Goal: Communication & Community: Answer question/provide support

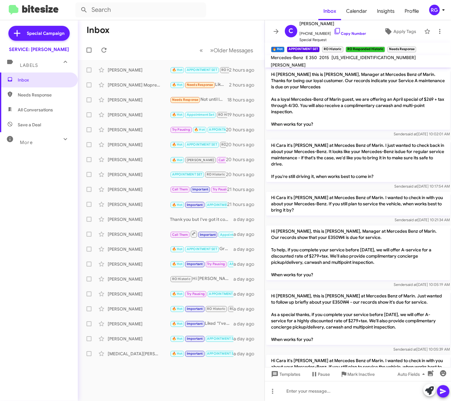
scroll to position [746, 0]
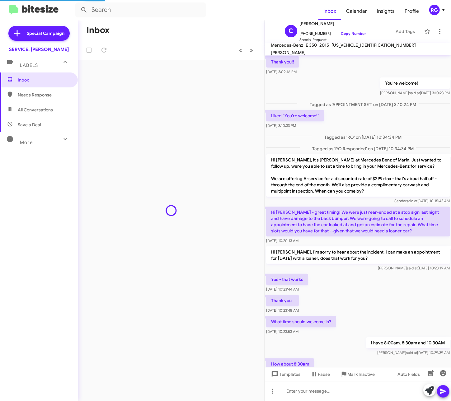
scroll to position [195, 0]
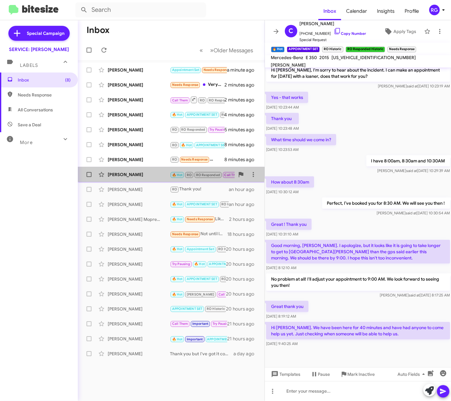
click at [136, 171] on div "Genevieve Sheppard 🔥 Hot RO RO Responded Call Them Appointment Set CALLED Needs…" at bounding box center [171, 174] width 177 height 12
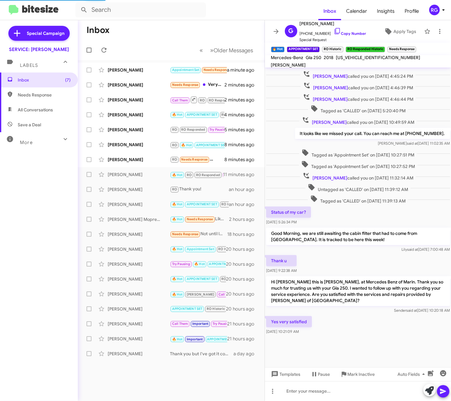
scroll to position [107, 0]
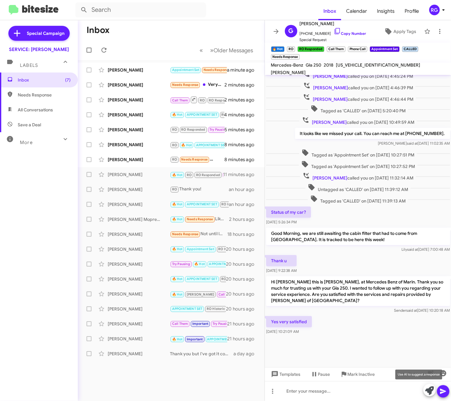
click at [428, 391] on icon at bounding box center [429, 391] width 9 height 9
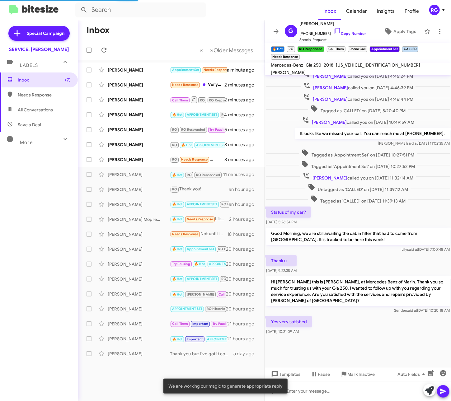
scroll to position [168, 0]
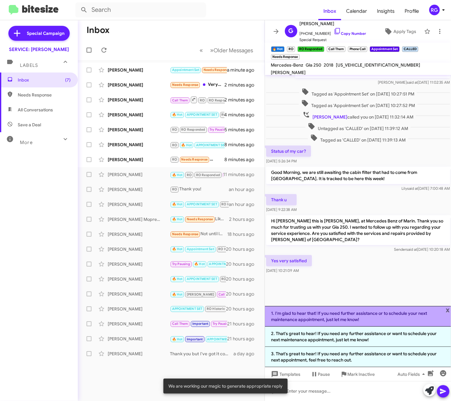
click at [369, 320] on li "1. I'm glad to hear that! If you need further assistance or to schedule your ne…" at bounding box center [358, 316] width 187 height 21
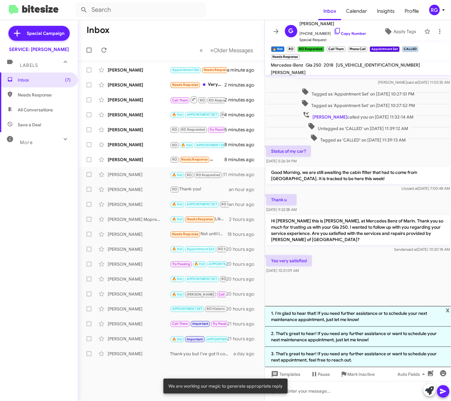
scroll to position [113, 0]
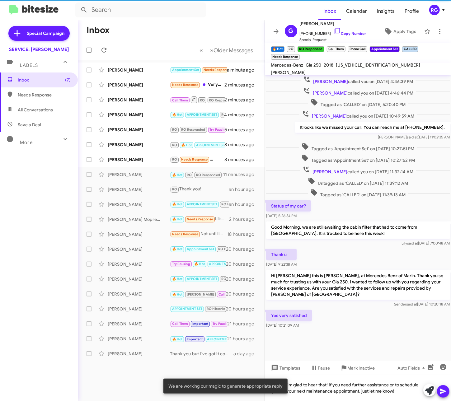
click at [445, 387] on span at bounding box center [443, 392] width 7 height 12
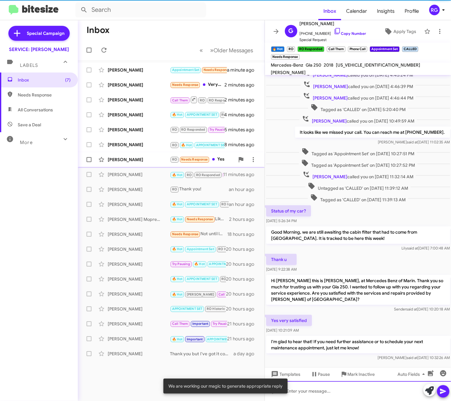
scroll to position [0, 0]
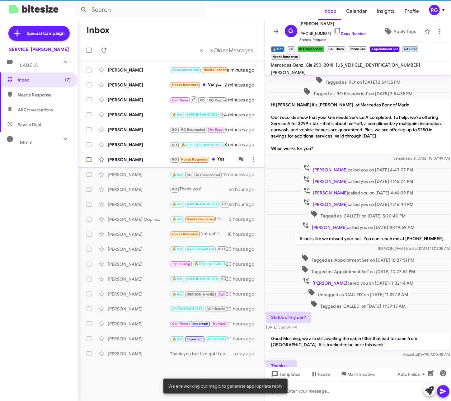
click at [121, 159] on div "[PERSON_NAME]" at bounding box center [139, 160] width 62 height 6
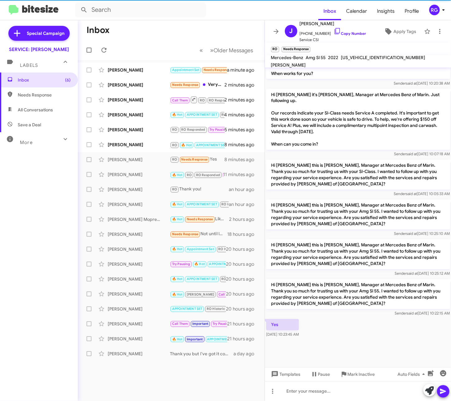
scroll to position [651, 0]
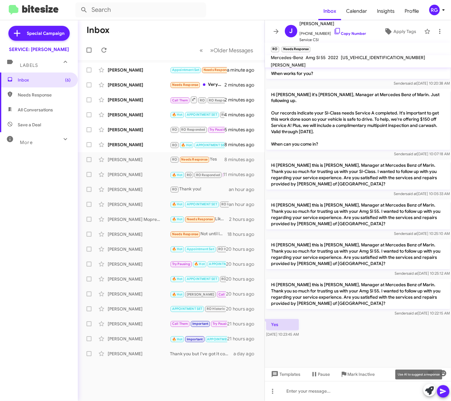
click at [428, 393] on icon at bounding box center [429, 391] width 9 height 9
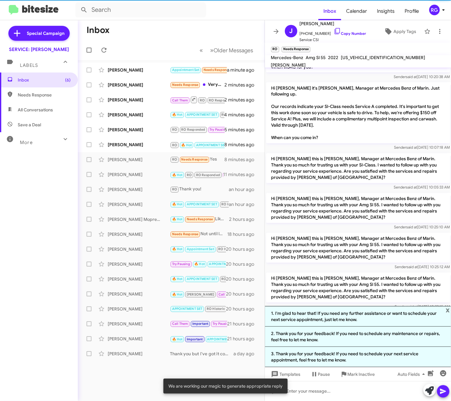
scroll to position [658, 0]
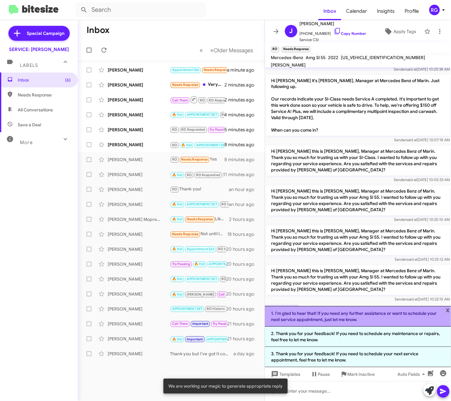
click at [349, 318] on li "1. I'm glad to hear that! If you need any further assistance or want to schedul…" at bounding box center [358, 316] width 187 height 21
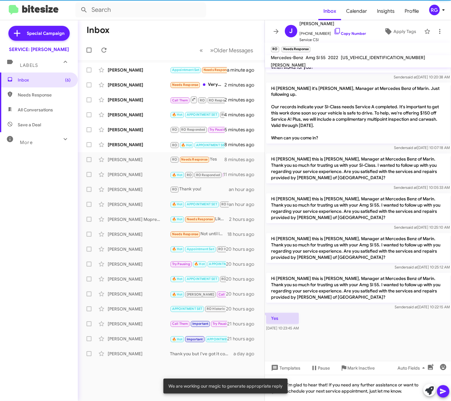
click at [444, 392] on icon at bounding box center [443, 391] width 6 height 5
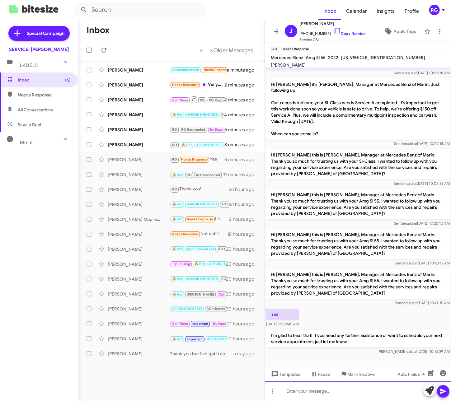
scroll to position [680, 0]
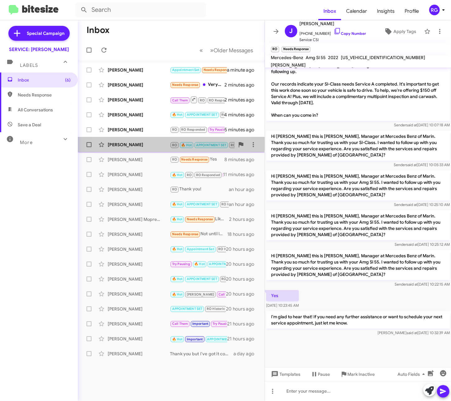
click at [140, 143] on div "[PERSON_NAME]" at bounding box center [139, 145] width 62 height 6
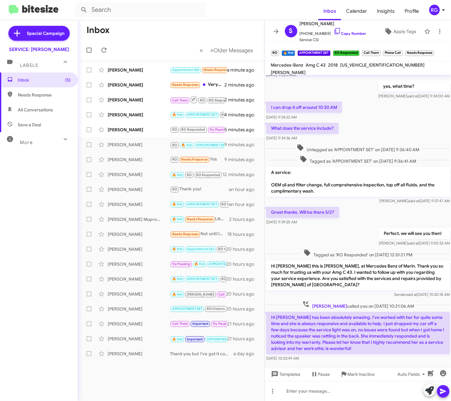
scroll to position [678, 0]
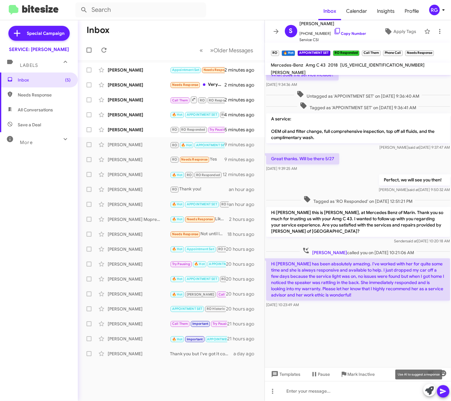
click at [429, 389] on icon at bounding box center [429, 391] width 9 height 9
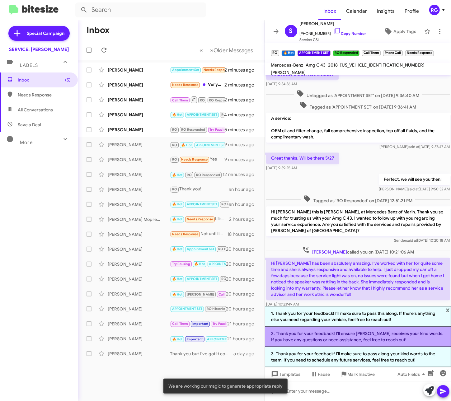
click at [357, 344] on li "2. Thank you for your feedback! I’ll ensure Lilly receives your kind words. If …" at bounding box center [358, 337] width 187 height 20
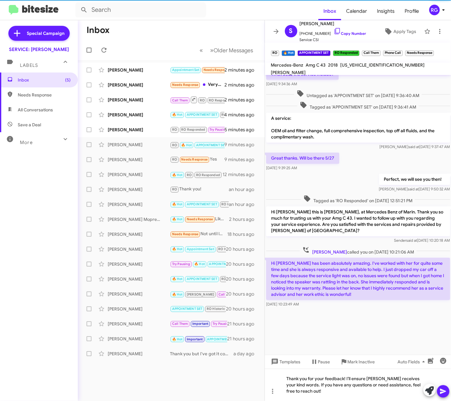
click at [440, 387] on span at bounding box center [443, 392] width 7 height 12
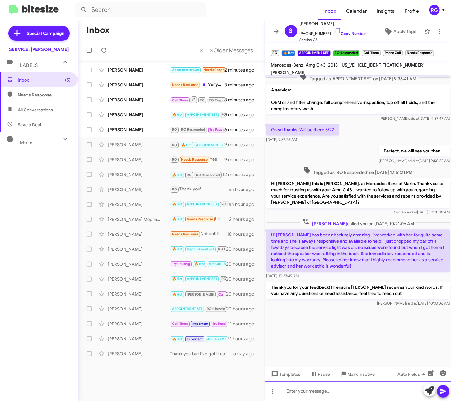
scroll to position [708, 0]
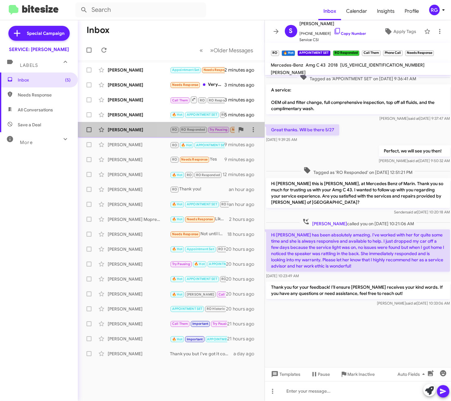
click at [173, 135] on div "Matt Hawley RO RO Responded Try Pausing Needs Response Yes 6 minutes ago" at bounding box center [171, 130] width 177 height 12
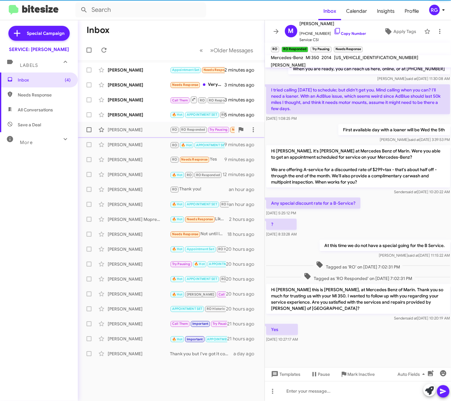
scroll to position [128, 0]
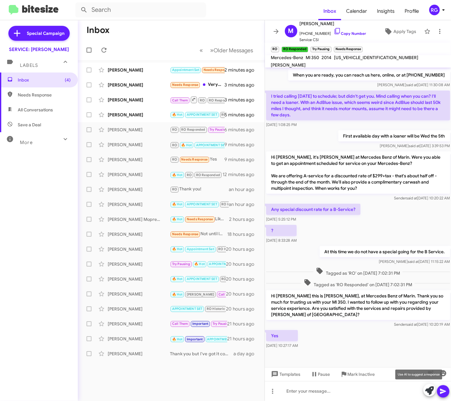
click at [429, 389] on icon at bounding box center [429, 391] width 9 height 9
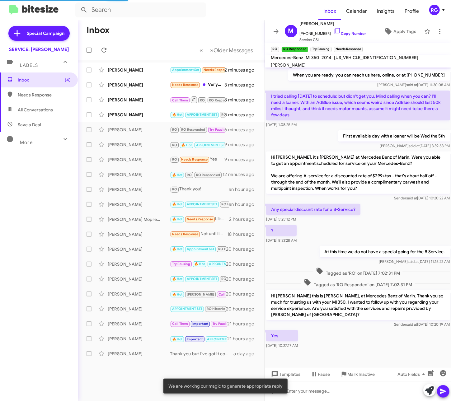
scroll to position [189, 0]
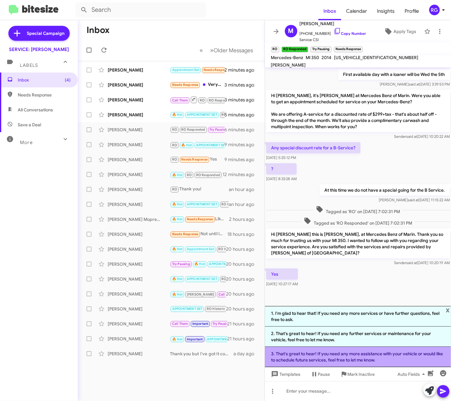
click at [406, 356] on li "3. That's great to hear! If you need any more assistance with your vehicle or w…" at bounding box center [358, 357] width 187 height 20
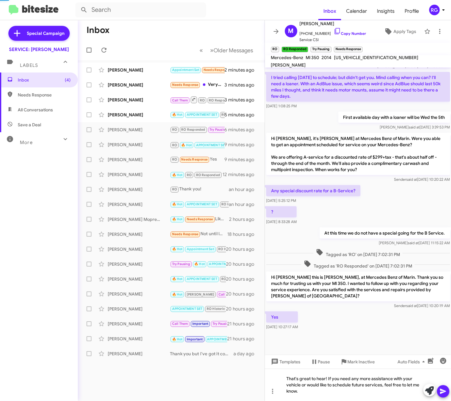
scroll to position [140, 0]
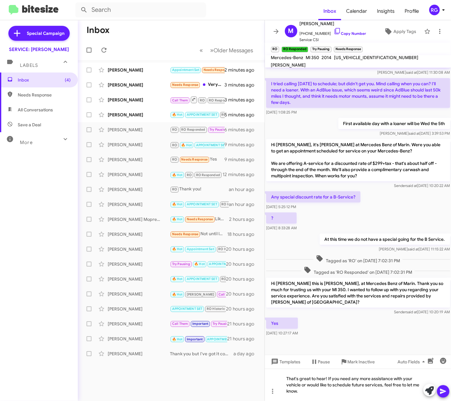
click at [444, 392] on icon at bounding box center [443, 391] width 6 height 5
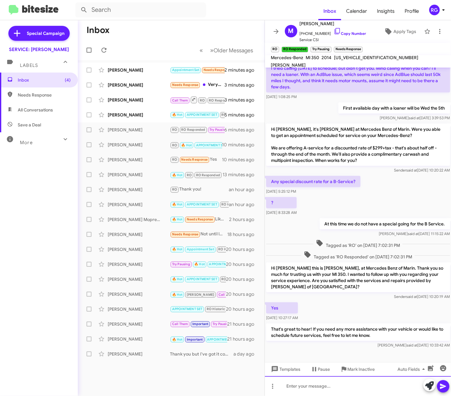
scroll to position [157, 0]
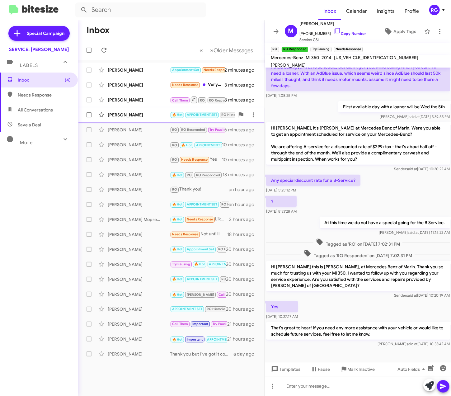
click at [162, 116] on div "[PERSON_NAME]" at bounding box center [139, 115] width 62 height 6
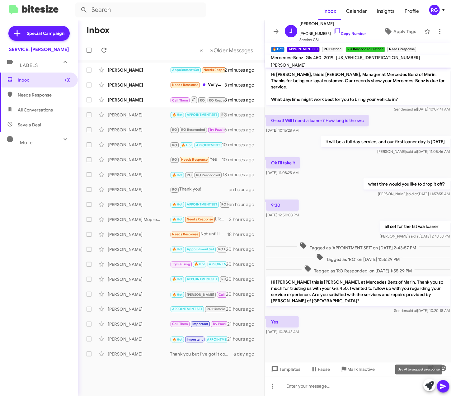
click at [428, 390] on span at bounding box center [429, 386] width 9 height 14
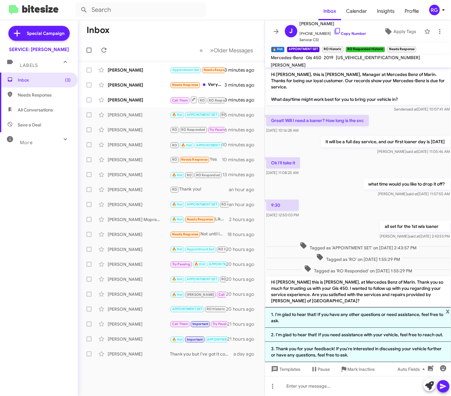
drag, startPoint x: 391, startPoint y: 336, endPoint x: 394, endPoint y: 335, distance: 3.6
click at [392, 339] on li "2. I'm glad to hear that! If you need assistance with your vehicle, feel free t…" at bounding box center [358, 335] width 187 height 14
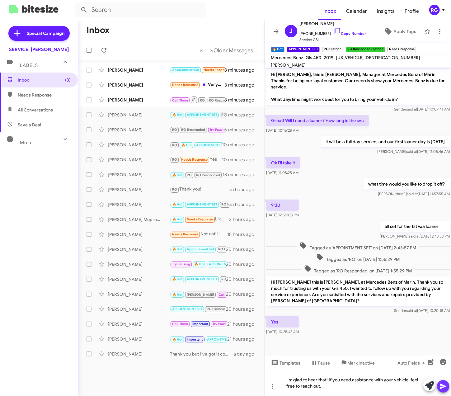
click at [440, 389] on icon at bounding box center [443, 386] width 7 height 7
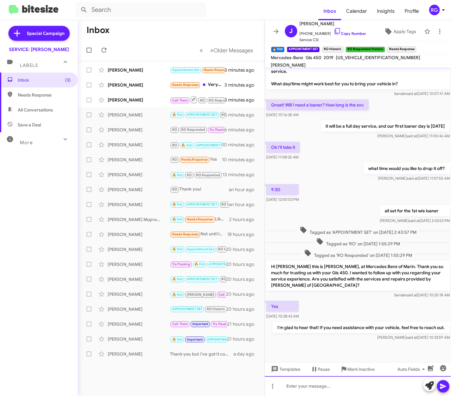
scroll to position [16, 0]
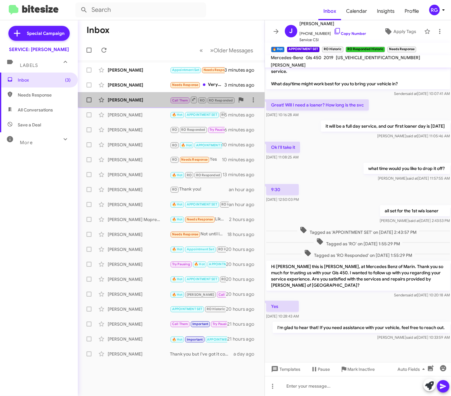
click at [155, 98] on div "[PERSON_NAME]" at bounding box center [139, 100] width 62 height 6
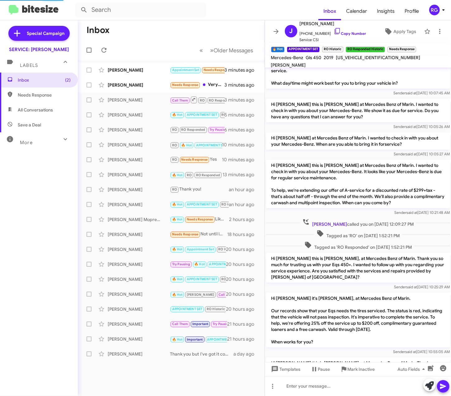
scroll to position [89, 0]
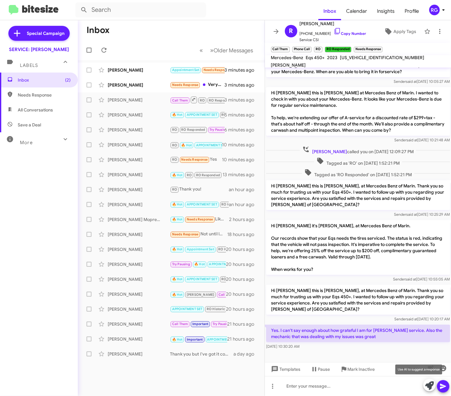
click at [429, 386] on icon at bounding box center [429, 386] width 9 height 9
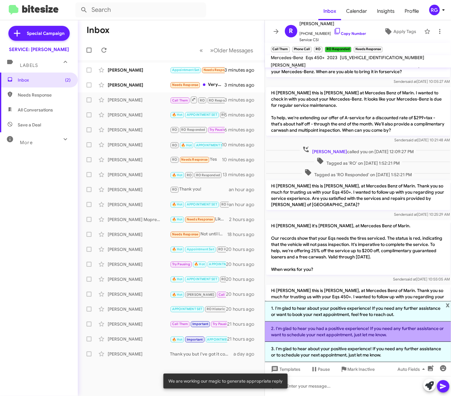
click at [377, 337] on li "2. I'm glad to hear you had a positive experience! If you need any further assi…" at bounding box center [358, 332] width 187 height 20
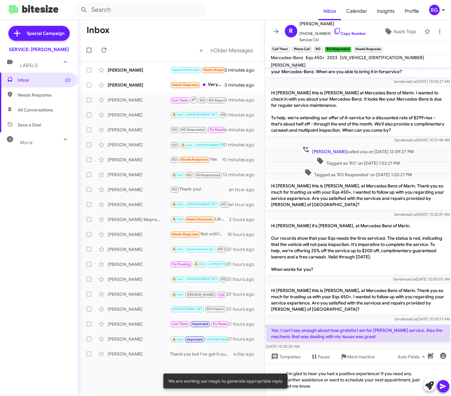
click at [444, 384] on icon at bounding box center [443, 386] width 7 height 7
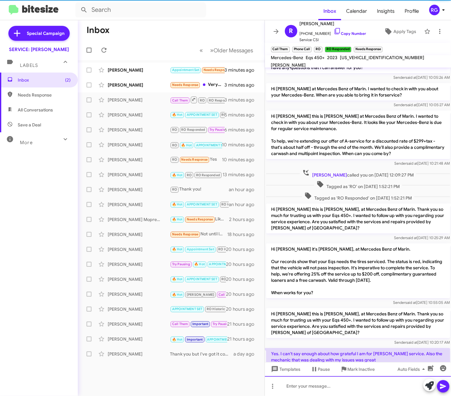
scroll to position [118, 0]
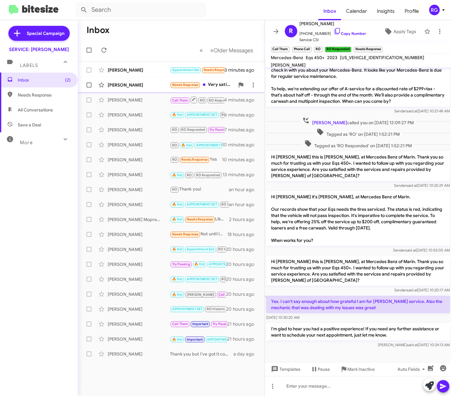
click at [168, 89] on div "April Rubinelli Needs Response Very satisfied, thank you! 4 minutes ago" at bounding box center [171, 85] width 177 height 12
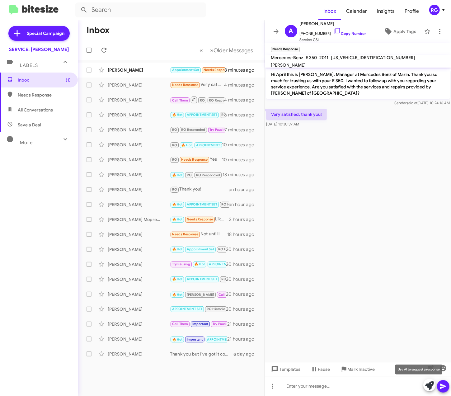
click at [432, 388] on icon at bounding box center [429, 386] width 9 height 9
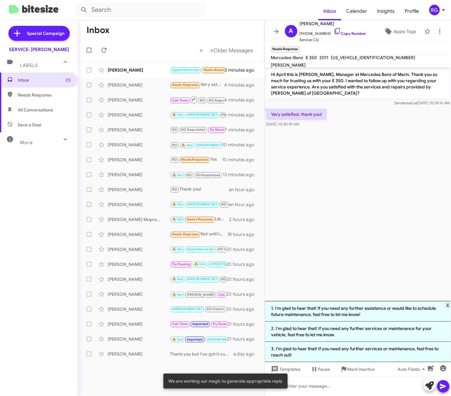
click at [348, 313] on li "1. I'm glad to hear that! If you need any further assistance or would like to s…" at bounding box center [358, 311] width 187 height 21
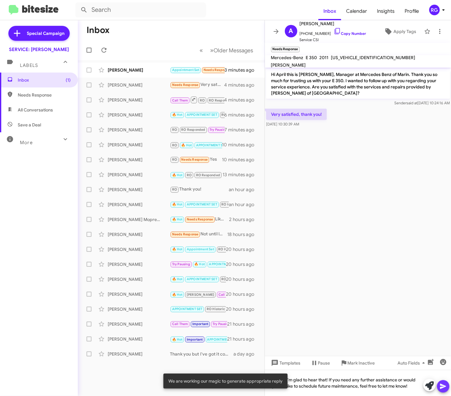
click at [445, 385] on icon at bounding box center [443, 386] width 7 height 7
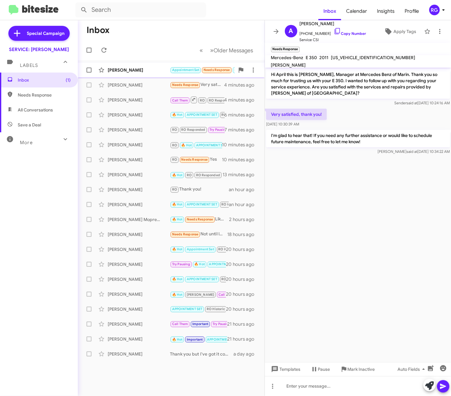
click at [164, 69] on div "[PERSON_NAME]" at bounding box center [139, 70] width 62 height 6
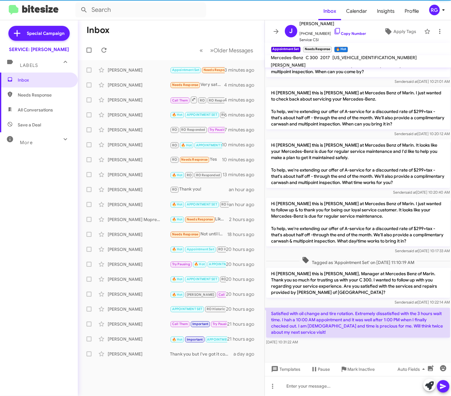
scroll to position [369, 0]
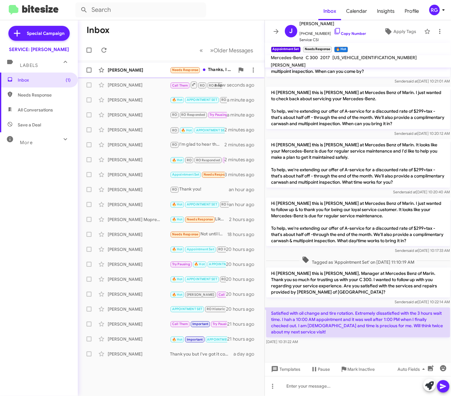
click at [172, 75] on div "April Rubinelli Needs Response Thanks, I will a few seconds ago" at bounding box center [171, 70] width 177 height 12
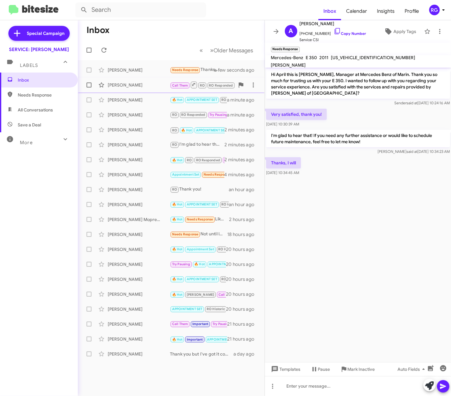
click at [174, 86] on span "Call Them" at bounding box center [180, 85] width 16 height 4
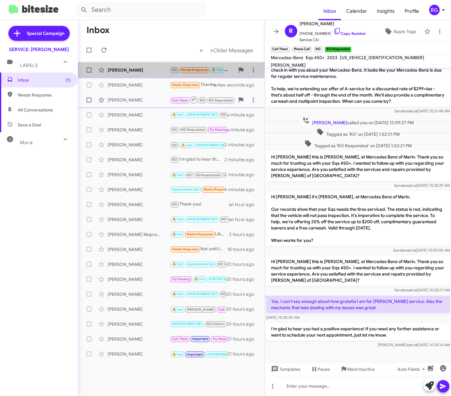
click at [176, 76] on div "Moe Shafaghi RO Needs Response 🔥 Hot Yes, definitely. a few seconds ago" at bounding box center [171, 70] width 177 height 12
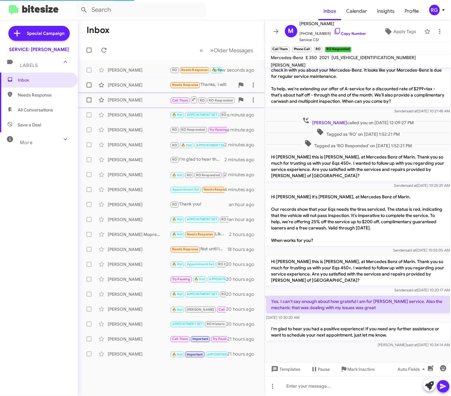
scroll to position [320, 0]
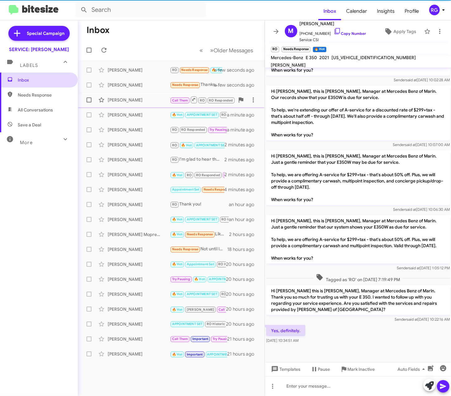
click at [49, 84] on span "Inbox" at bounding box center [39, 80] width 78 height 15
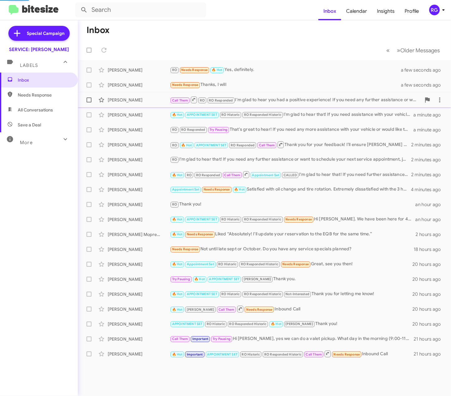
click at [48, 91] on span "Needs Response" at bounding box center [39, 95] width 78 height 15
type input "in:needs-response"
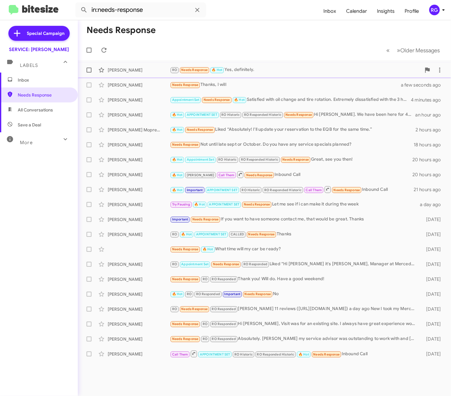
click at [193, 69] on span "Needs Response" at bounding box center [194, 70] width 26 height 4
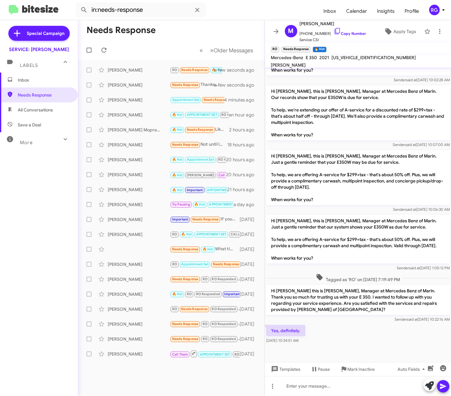
scroll to position [320, 0]
click at [25, 75] on span "Inbox" at bounding box center [39, 80] width 78 height 15
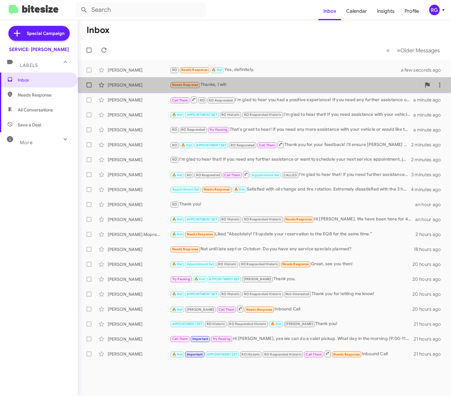
click at [158, 85] on div "April Rubinelli Needs Response Thanks, I will a few seconds ago" at bounding box center [264, 85] width 363 height 12
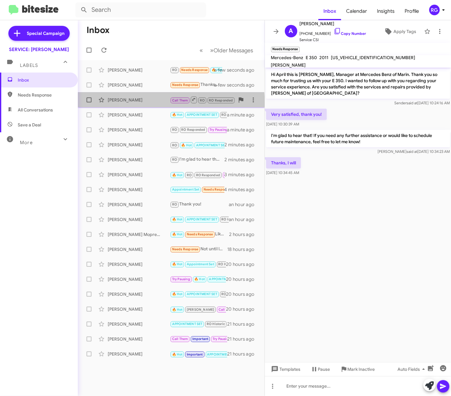
click at [152, 104] on div "Richard Wong Call Them RO RO Responded I'm glad to hear you had a positive expe…" at bounding box center [171, 100] width 177 height 12
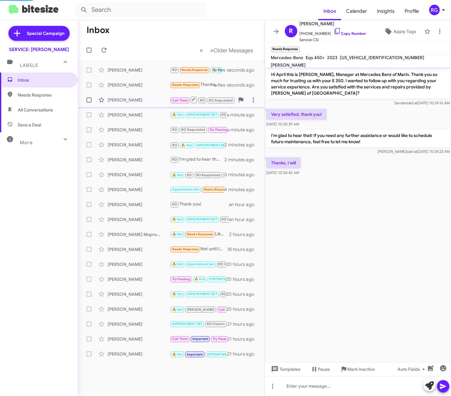
scroll to position [118, 0]
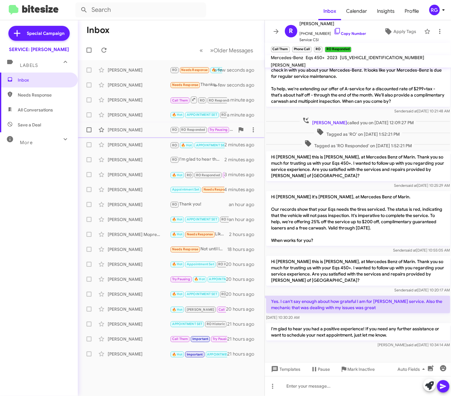
click at [119, 132] on div "[PERSON_NAME]" at bounding box center [139, 130] width 62 height 6
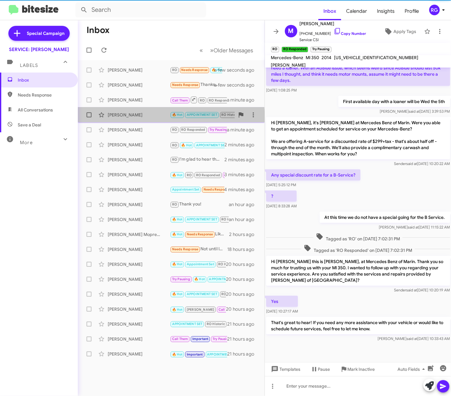
click at [130, 120] on div "Jennifer Mahoney 🔥 Hot APPOINTMENT SET RO Historic RO Responded Historic I'm gl…" at bounding box center [171, 115] width 177 height 12
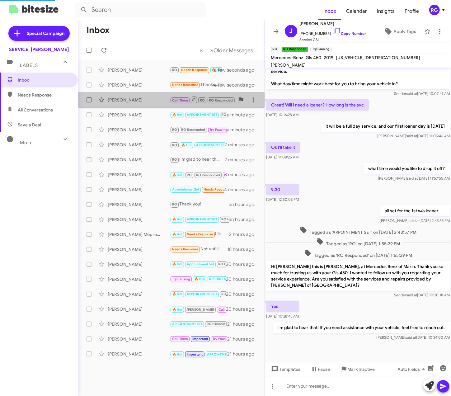
click at [131, 102] on div "[PERSON_NAME]" at bounding box center [139, 100] width 62 height 6
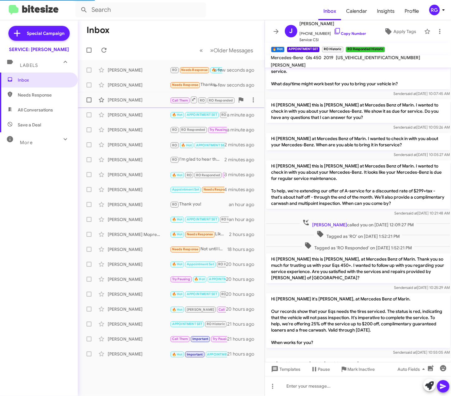
scroll to position [118, 0]
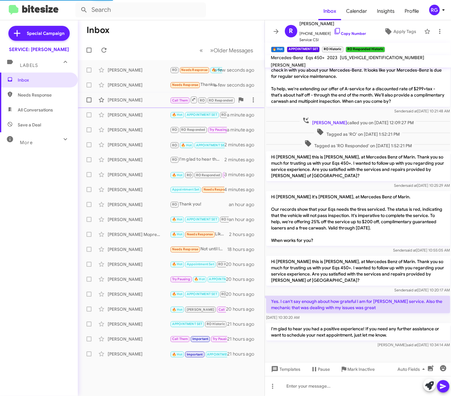
click at [137, 93] on span "Richard Wong Call Them RO RO Responded I'm glad to hear you had a positive expe…" at bounding box center [171, 100] width 187 height 15
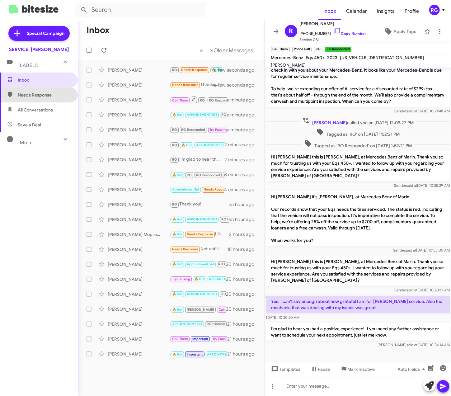
click at [53, 95] on span "Needs Response" at bounding box center [44, 95] width 53 height 6
type input "in:needs-response"
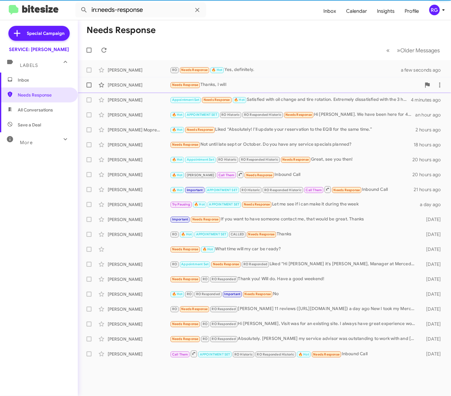
click at [115, 81] on div "April Rubinelli Needs Response Thanks, I will a few seconds ago" at bounding box center [264, 85] width 363 height 12
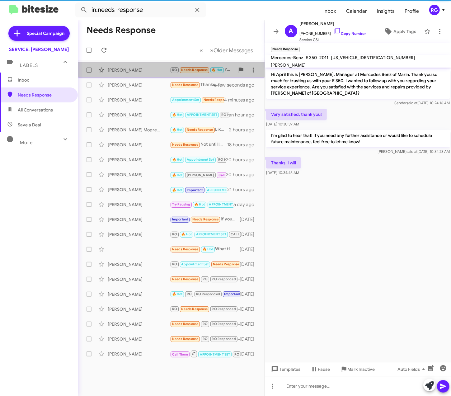
click at [134, 69] on div "Moe Shafaghi RO Needs Response 🔥 Hot Yes, definitely. a few seconds ago" at bounding box center [171, 70] width 177 height 12
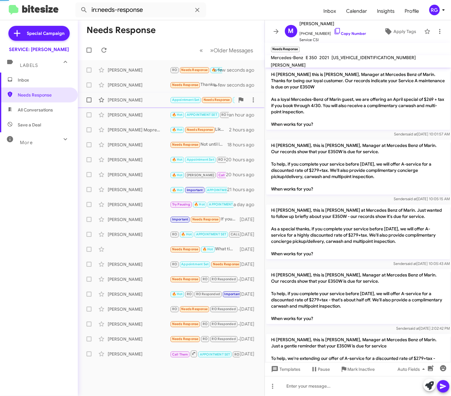
scroll to position [320, 0]
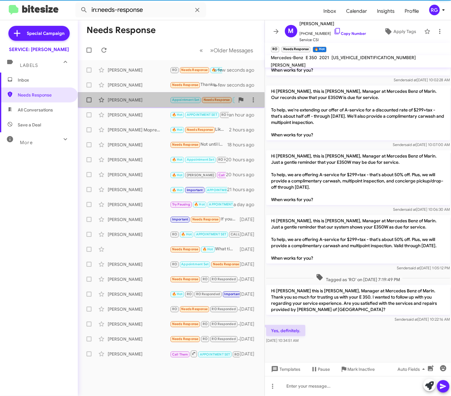
drag, startPoint x: 125, startPoint y: 100, endPoint x: 125, endPoint y: 97, distance: 3.1
click at [125, 100] on div "[PERSON_NAME]" at bounding box center [139, 100] width 62 height 6
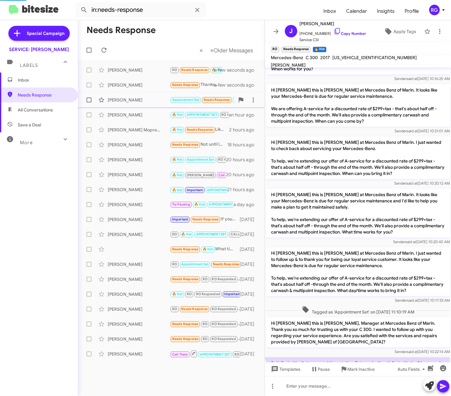
scroll to position [369, 0]
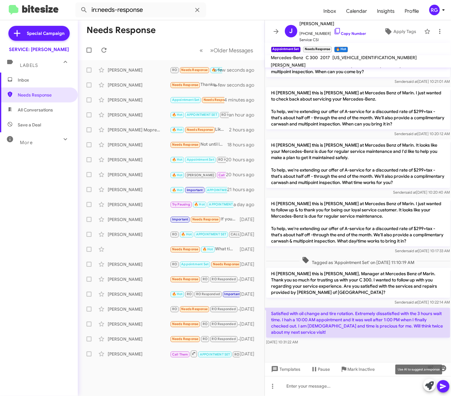
click at [428, 383] on icon at bounding box center [429, 386] width 9 height 9
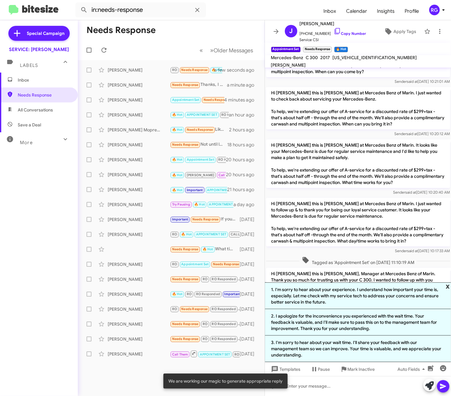
click at [448, 286] on span "x" at bounding box center [448, 285] width 4 height 7
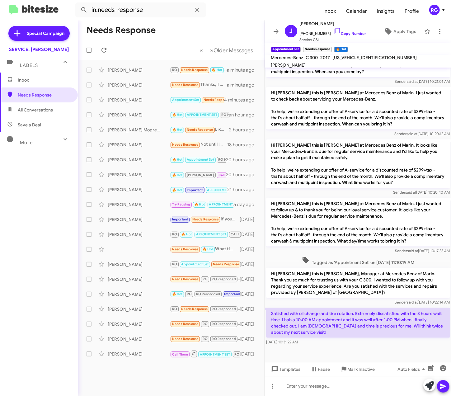
drag, startPoint x: 335, startPoint y: 332, endPoint x: 269, endPoint y: 313, distance: 68.7
click at [269, 309] on div "Satisfied with oil change and tire rotation. Extremely dissatisfied with the 3 …" at bounding box center [358, 326] width 184 height 37
click at [269, 313] on p "Satisfied with oil change and tire rotation. Extremely dissatisfied with the 3 …" at bounding box center [358, 323] width 184 height 30
click at [273, 308] on p "Satisfied with oil change and tire rotation. Extremely dissatisfied with the 3 …" at bounding box center [358, 323] width 184 height 30
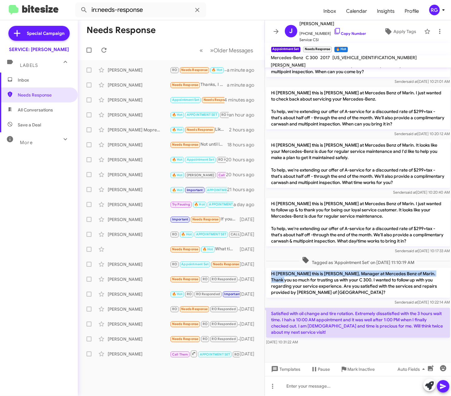
drag, startPoint x: 271, startPoint y: 266, endPoint x: 273, endPoint y: 272, distance: 6.0
click at [273, 272] on p "Hi Joseph this is Omar Ibrahimi, Manager at Mercedes Benz of Marin. Thank you s…" at bounding box center [358, 283] width 184 height 30
drag, startPoint x: 273, startPoint y: 272, endPoint x: 278, endPoint y: 307, distance: 35.9
click at [278, 308] on p "Satisfied with oil change and tire rotation. Extremely dissatisfied with the 3 …" at bounding box center [358, 323] width 184 height 30
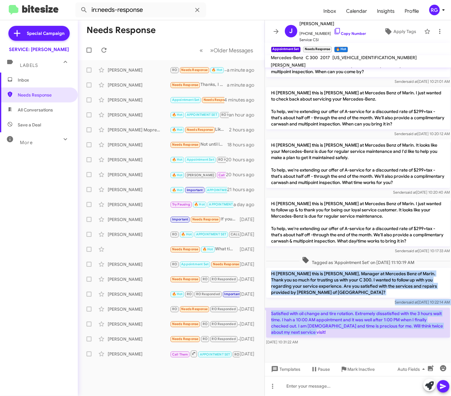
drag, startPoint x: 270, startPoint y: 268, endPoint x: 318, endPoint y: 326, distance: 75.5
click at [318, 326] on div "Hi Joseph, this is Omar Ibrahimi, Manager at Mercedes Benz of Marin. Thanks for…" at bounding box center [358, 23] width 187 height 648
copy div "Hi Joseph this is Omar Ibrahimi, Manager at Mercedes Benz of Marin. Thank you s…"
click at [309, 307] on div "Satisfied with oil change and tire rotation. Extremely dissatisfied with the 3 …" at bounding box center [358, 327] width 187 height 40
click at [309, 308] on p "Satisfied with oil change and tire rotation. Extremely dissatisfied with the 3 …" at bounding box center [358, 323] width 184 height 30
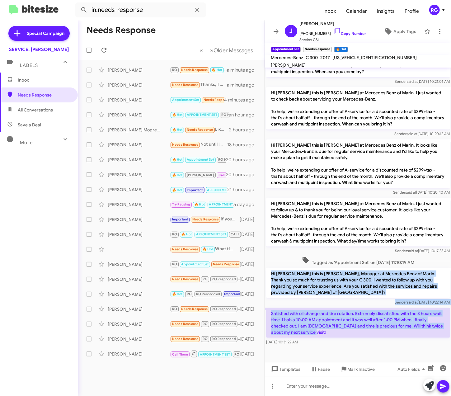
click at [311, 319] on p "Satisfied with oil change and tire rotation. Extremely dissatisfied with the 3 …" at bounding box center [358, 323] width 184 height 30
click at [311, 318] on p "Satisfied with oil change and tire rotation. Extremely dissatisfied with the 3 …" at bounding box center [358, 323] width 184 height 30
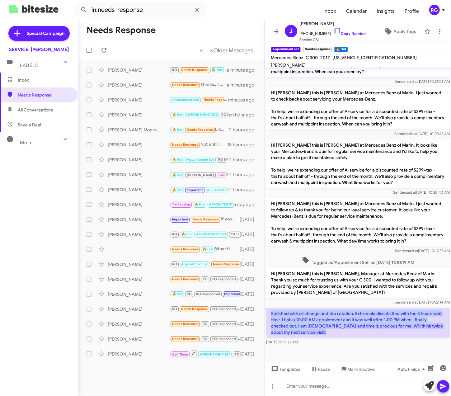
click at [311, 318] on p "Satisfied with oil change and tire rotation. Extremely dissatisfied with the 3 …" at bounding box center [358, 323] width 184 height 30
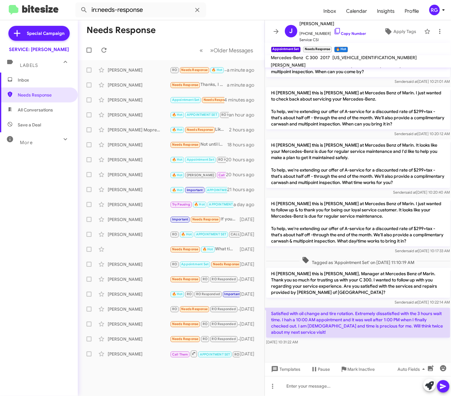
drag, startPoint x: 311, startPoint y: 318, endPoint x: 321, endPoint y: 333, distance: 18.8
click at [322, 339] on div "Aug 13, 2025, 10:31:22 AM" at bounding box center [358, 342] width 184 height 6
click at [318, 383] on div at bounding box center [358, 386] width 187 height 20
paste div
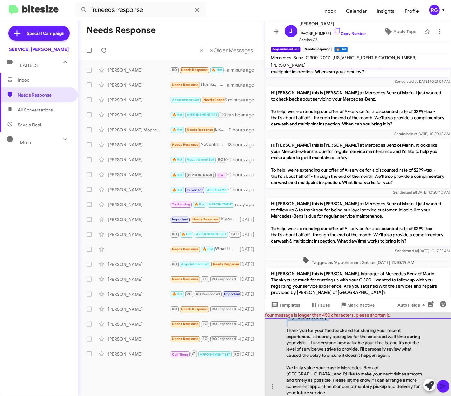
scroll to position [0, 0]
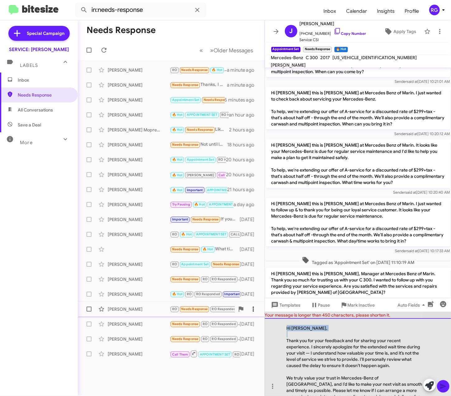
drag, startPoint x: 286, startPoint y: 327, endPoint x: 255, endPoint y: 313, distance: 34.0
click at [279, 314] on div "Your message is longer than 450 characters, please shorten it. Hi Joseph, Thank…" at bounding box center [358, 354] width 187 height 84
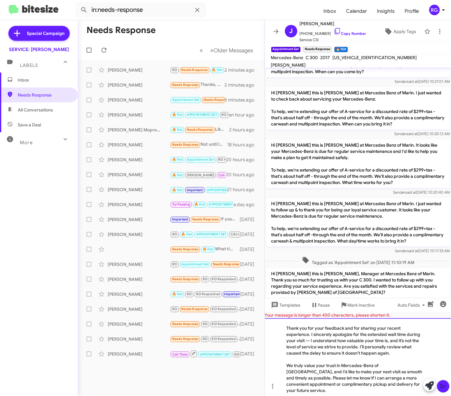
click at [312, 341] on div "Thank you for your feedback and for sharing your recent experience. I sincerely…" at bounding box center [355, 340] width 137 height 31
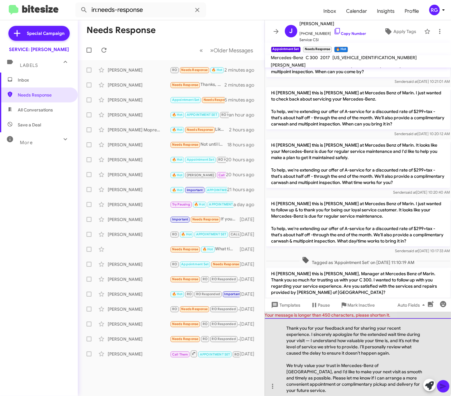
click at [311, 342] on div "Thank you for your feedback and for sharing your recent experience. I sincerely…" at bounding box center [355, 340] width 137 height 31
click at [401, 392] on div "Thank you for your feedback and for sharing your recent experience. I sincerely…" at bounding box center [358, 357] width 187 height 78
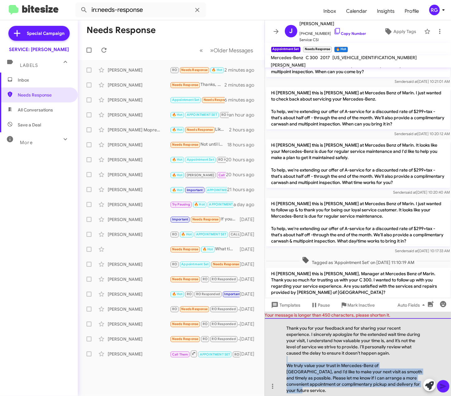
drag, startPoint x: 407, startPoint y: 387, endPoint x: 278, endPoint y: 364, distance: 131.1
click at [279, 363] on div "Thank you for your feedback and for sharing your recent experience. I sincerely…" at bounding box center [358, 357] width 187 height 78
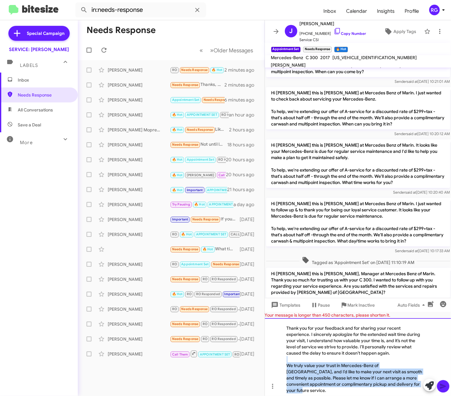
copy div "We truly value your trust in Mercedes-Benz of Marin, and I’d like to make your …"
click at [350, 375] on div "We truly value your trust in Mercedes-Benz of Marin, and I’d like to make your …" at bounding box center [355, 378] width 137 height 31
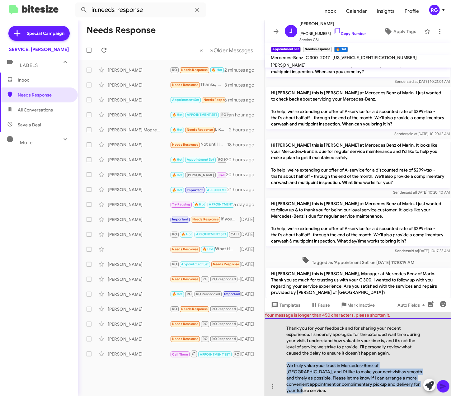
drag, startPoint x: 407, startPoint y: 387, endPoint x: 282, endPoint y: 368, distance: 126.6
click at [282, 368] on div "Thank you for your feedback and for sharing your recent experience. I sincerely…" at bounding box center [358, 357] width 187 height 78
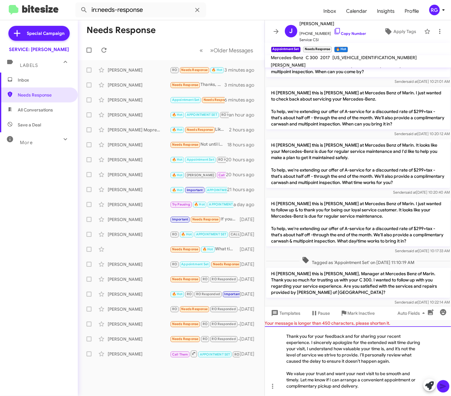
click at [363, 389] on div "We value your trust and want your next visit to be smooth and timely. Let me kn…" at bounding box center [355, 380] width 137 height 19
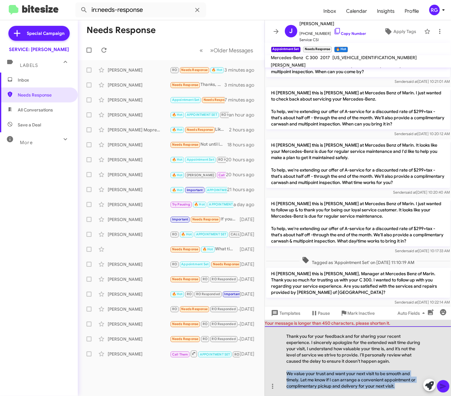
drag, startPoint x: 399, startPoint y: 387, endPoint x: 287, endPoint y: 373, distance: 113.0
click at [287, 373] on div "We value your trust and want your next visit to be smooth and timely. Let me kn…" at bounding box center [355, 380] width 137 height 19
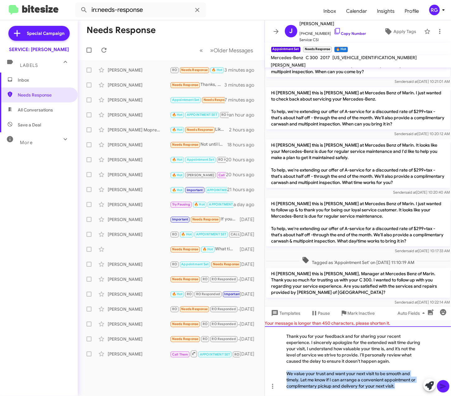
copy div "We value your trust and want your next visit to be smooth and timely. Let me kn…"
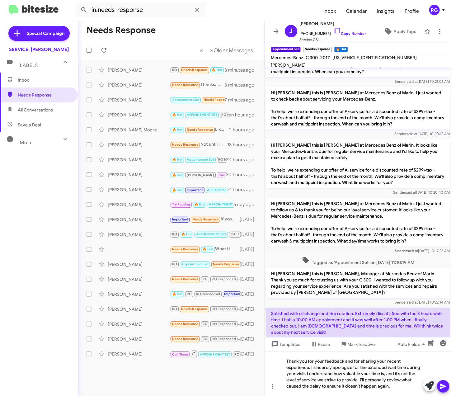
click at [444, 387] on icon at bounding box center [443, 386] width 7 height 7
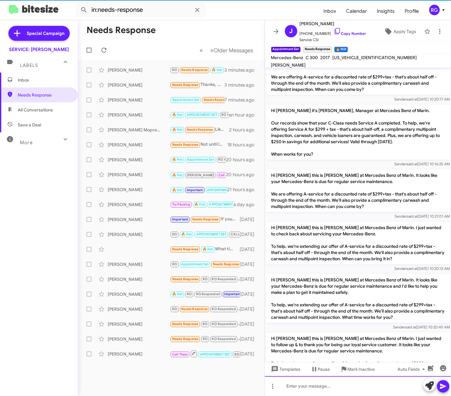
scroll to position [410, 0]
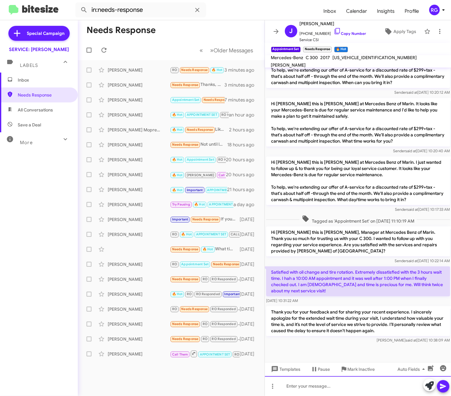
click at [368, 385] on div at bounding box center [358, 386] width 187 height 20
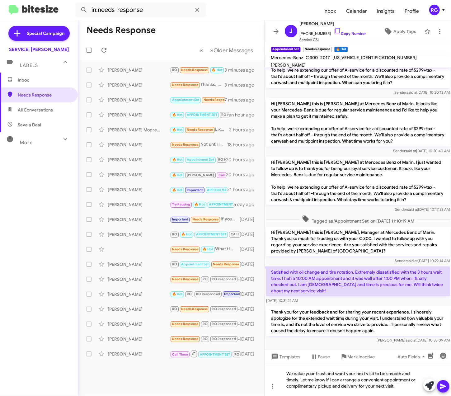
click at [441, 387] on icon at bounding box center [443, 386] width 7 height 7
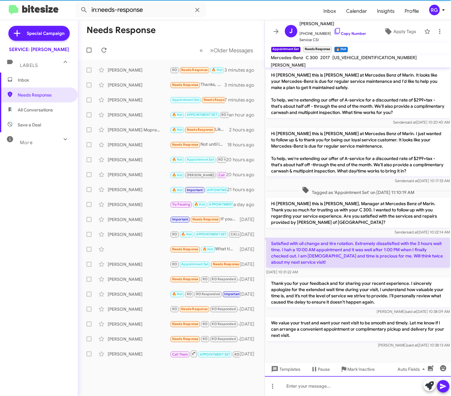
scroll to position [446, 0]
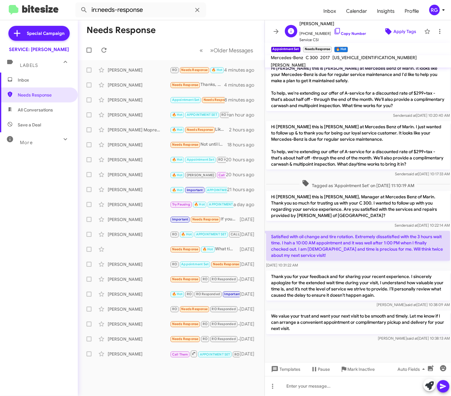
click at [395, 29] on span "Apply Tags" at bounding box center [405, 31] width 23 height 11
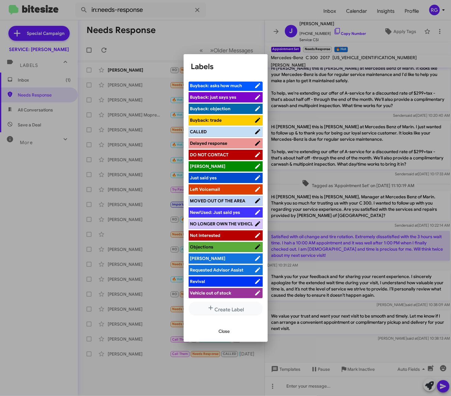
scroll to position [0, 0]
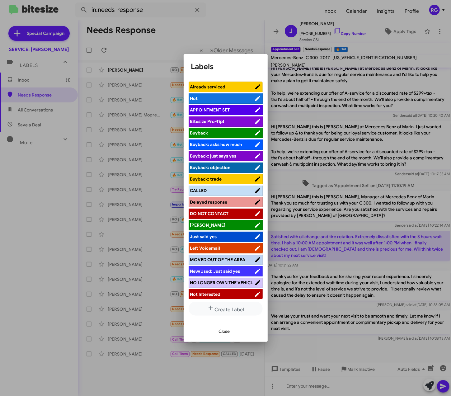
click at [220, 326] on span "Close" at bounding box center [224, 331] width 11 height 11
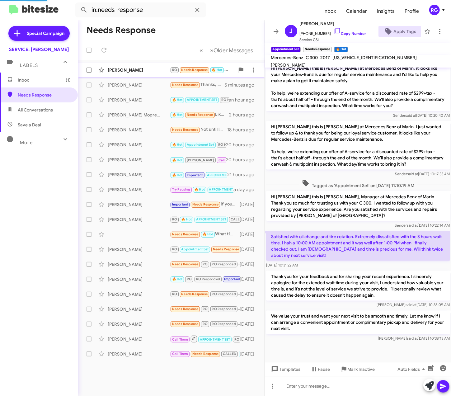
click at [166, 74] on div "Moe Shafaghi RO Needs Response 🔥 Hot The service manager is very pleasant perso…" at bounding box center [171, 70] width 177 height 12
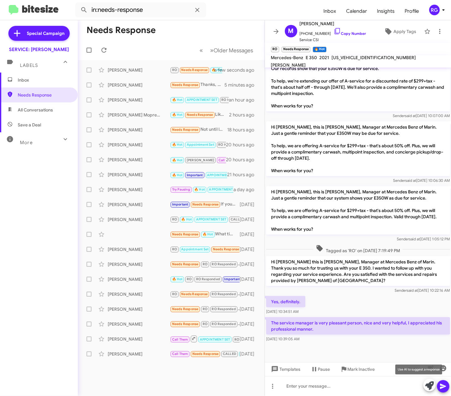
click at [427, 385] on icon at bounding box center [429, 386] width 9 height 9
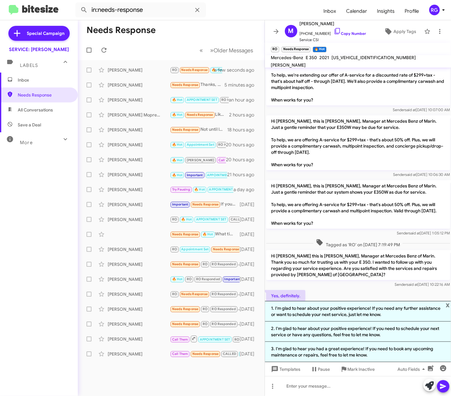
drag, startPoint x: 297, startPoint y: 325, endPoint x: 430, endPoint y: 207, distance: 178.5
click at [430, 207] on div "Hi Moe this is Omar Ibrahimi, Manager at Mercedes Benz of Marin. Thanks for bei…" at bounding box center [358, 232] width 187 height 329
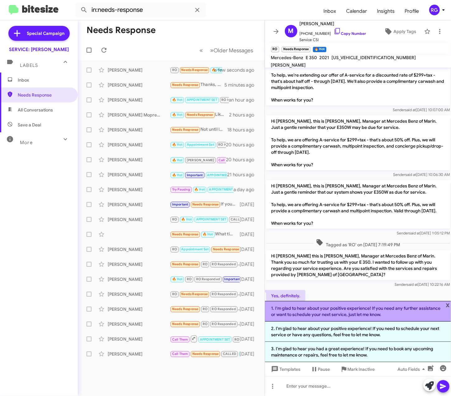
click at [391, 311] on li "1. I'm glad to hear about your positive experience! If you need any further ass…" at bounding box center [358, 311] width 187 height 21
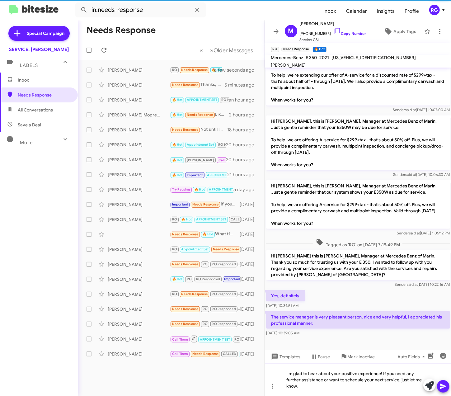
drag, startPoint x: 370, startPoint y: 373, endPoint x: 364, endPoint y: 372, distance: 5.6
click at [369, 373] on div "I'm glad to hear about your positive experience! If you need any further assist…" at bounding box center [358, 380] width 187 height 32
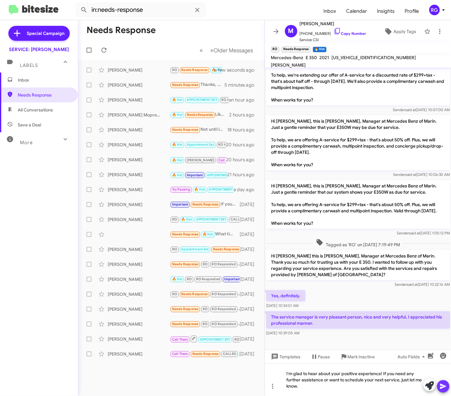
click at [448, 387] on button at bounding box center [443, 386] width 12 height 12
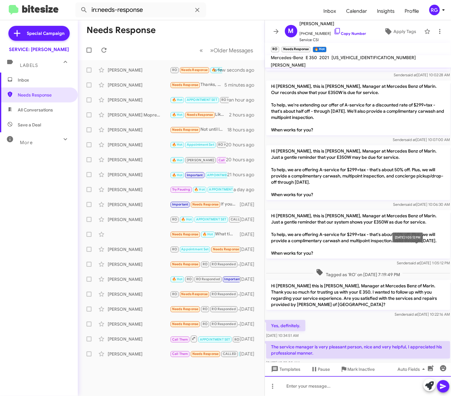
scroll to position [378, 0]
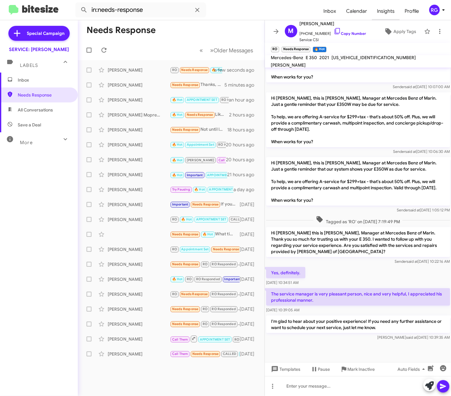
click at [388, 9] on span "Insights" at bounding box center [386, 11] width 28 height 18
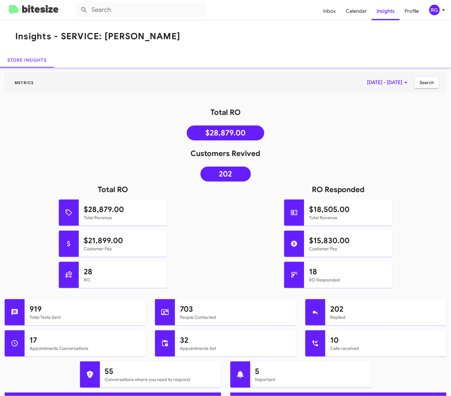
click at [367, 87] on span "Aug 1, 2025 - Aug 13, 2025" at bounding box center [388, 82] width 43 height 11
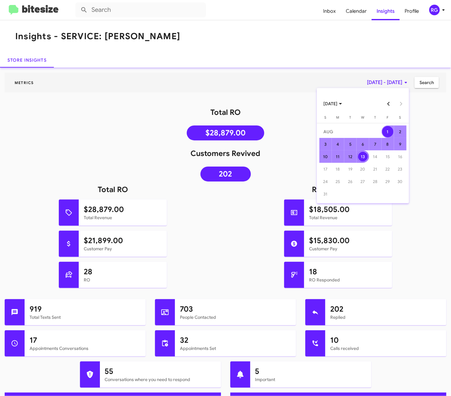
click at [394, 104] on button "Previous month" at bounding box center [388, 103] width 12 height 12
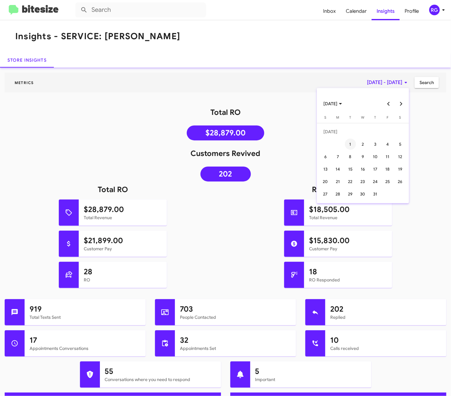
click at [352, 146] on div "1" at bounding box center [350, 144] width 11 height 11
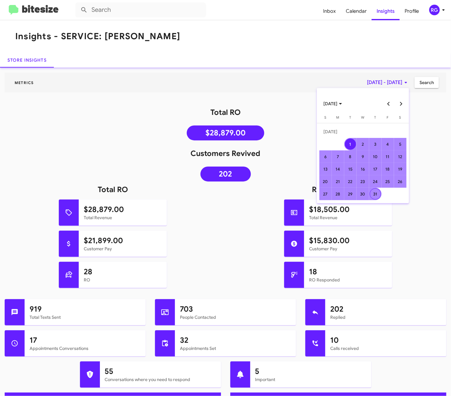
drag, startPoint x: 369, startPoint y: 194, endPoint x: 373, endPoint y: 194, distance: 3.8
click at [370, 194] on td "31" at bounding box center [375, 194] width 12 height 12
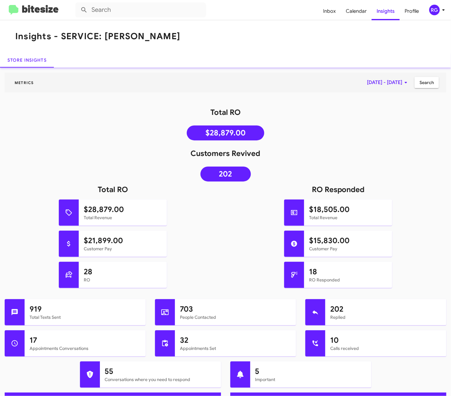
click at [427, 81] on span "Search" at bounding box center [427, 82] width 14 height 11
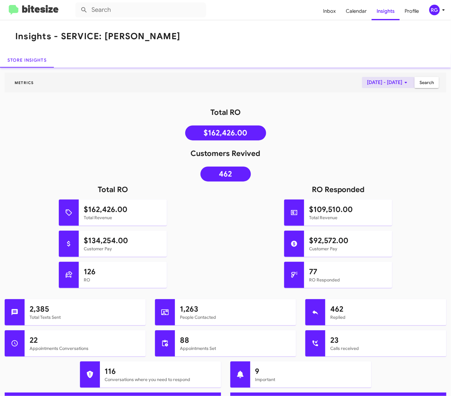
click at [388, 78] on span "Jul 1, 2025 - Jul 31, 2025" at bounding box center [388, 82] width 43 height 11
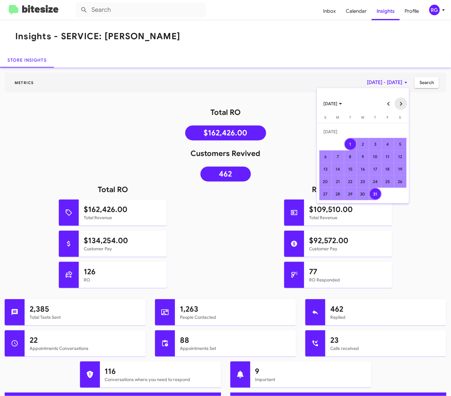
click at [399, 102] on button "Next month" at bounding box center [401, 103] width 12 height 12
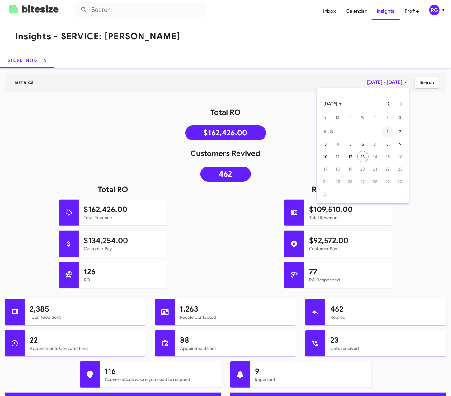
click at [390, 129] on div "1" at bounding box center [387, 131] width 11 height 11
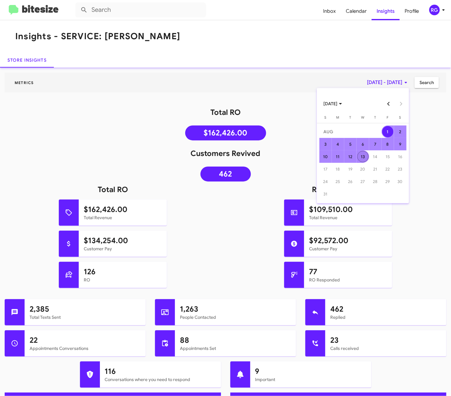
click at [364, 158] on div "13" at bounding box center [363, 156] width 11 height 11
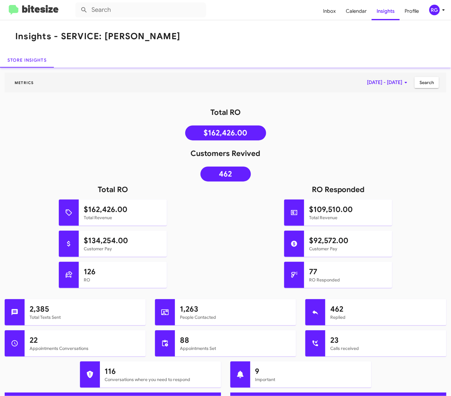
click at [420, 88] on span "Search" at bounding box center [427, 82] width 14 height 11
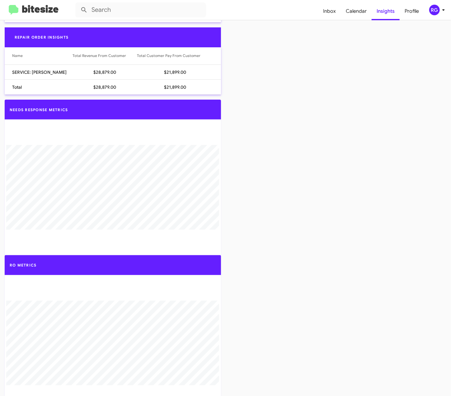
scroll to position [509, 0]
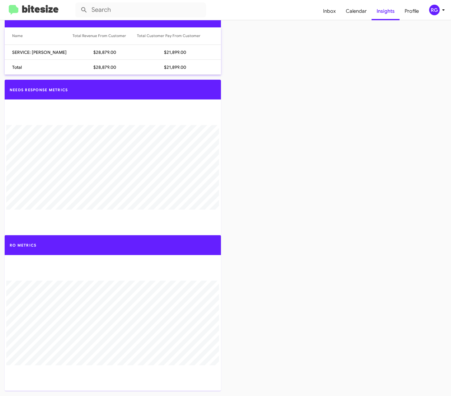
drag, startPoint x: 320, startPoint y: 289, endPoint x: 306, endPoint y: 313, distance: 27.4
click at [306, 316] on div "RO Metrics" at bounding box center [225, 313] width 451 height 156
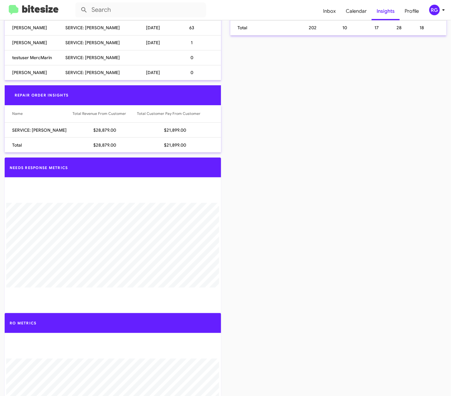
scroll to position [343, 0]
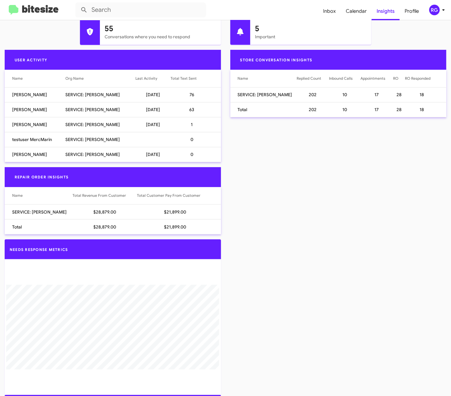
drag, startPoint x: 52, startPoint y: 18, endPoint x: 47, endPoint y: 15, distance: 6.3
click at [50, 17] on mat-toolbar "Inbox Calendar Insights Profile RG" at bounding box center [225, 10] width 451 height 20
click at [46, 12] on img at bounding box center [34, 10] width 50 height 10
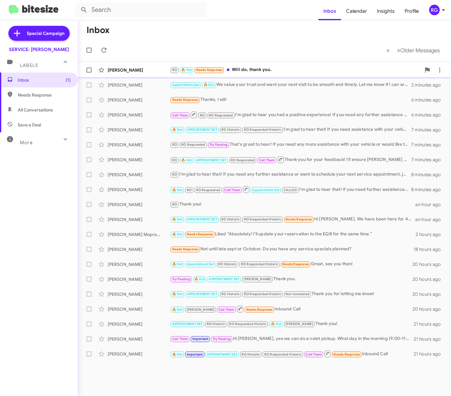
click at [146, 68] on div "[PERSON_NAME]" at bounding box center [139, 70] width 62 height 6
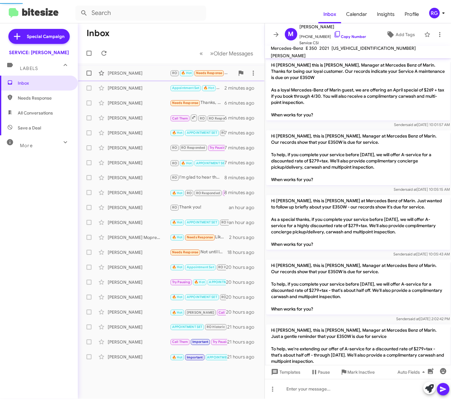
scroll to position [375, 0]
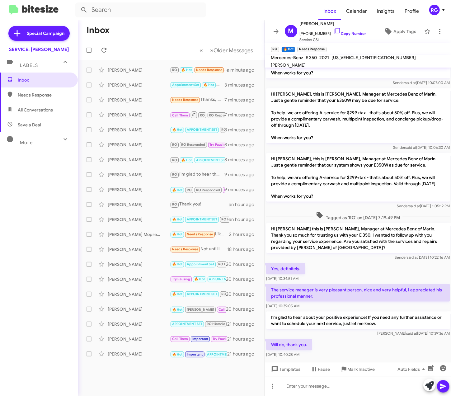
drag, startPoint x: 112, startPoint y: 122, endPoint x: 191, endPoint y: 34, distance: 118.9
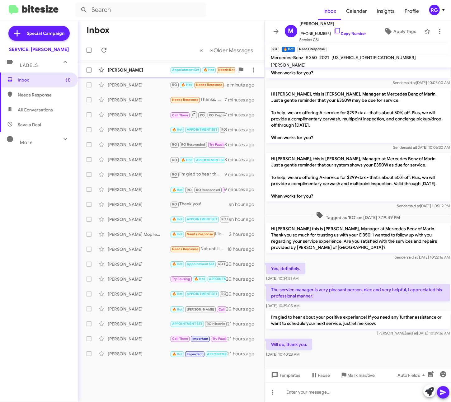
click at [171, 72] on small "Appointment Set" at bounding box center [186, 70] width 30 height 6
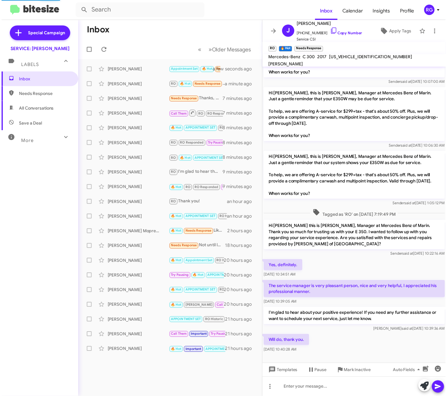
scroll to position [469, 0]
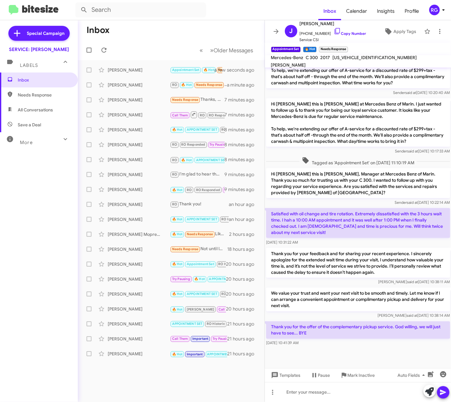
drag, startPoint x: 319, startPoint y: 326, endPoint x: 274, endPoint y: 316, distance: 46.0
click at [274, 322] on p "Thank you for the offer of the complementary pickup service. God willing, we wi…" at bounding box center [358, 330] width 184 height 17
drag, startPoint x: 274, startPoint y: 316, endPoint x: 282, endPoint y: 318, distance: 8.1
click at [282, 322] on p "Thank you for the offer of the complementary pickup service. God willing, we wi…" at bounding box center [358, 330] width 184 height 17
click at [427, 389] on icon at bounding box center [429, 392] width 9 height 9
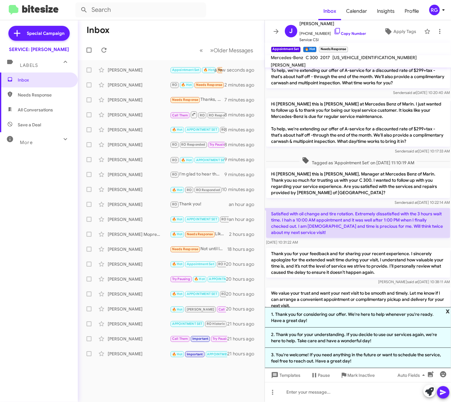
click at [448, 307] on span "x" at bounding box center [448, 310] width 4 height 7
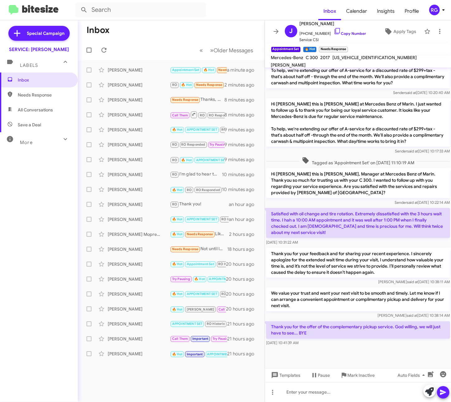
drag, startPoint x: 19, startPoint y: 215, endPoint x: 16, endPoint y: 217, distance: 3.6
click at [17, 216] on div "Inbox Needs Response All Conversations Save a Deal More Important 🔥 Hot Appoint…" at bounding box center [39, 193] width 78 height 241
drag, startPoint x: 13, startPoint y: 213, endPoint x: 2, endPoint y: 217, distance: 11.8
click at [13, 218] on div "Inbox Needs Response All Conversations Save a Deal More Important 🔥 Hot Appoint…" at bounding box center [39, 193] width 78 height 241
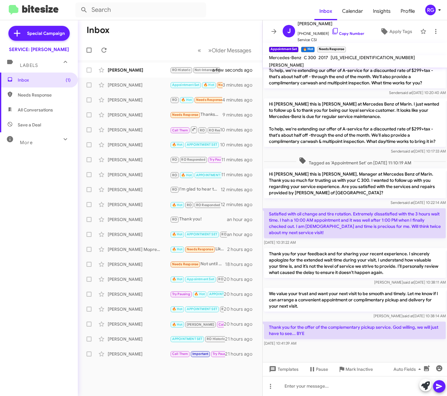
scroll to position [475, 0]
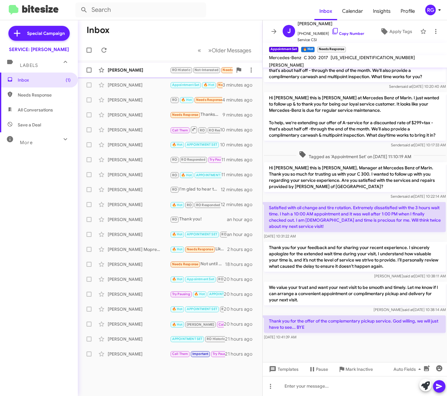
click at [167, 68] on div "[PERSON_NAME]" at bounding box center [139, 70] width 62 height 6
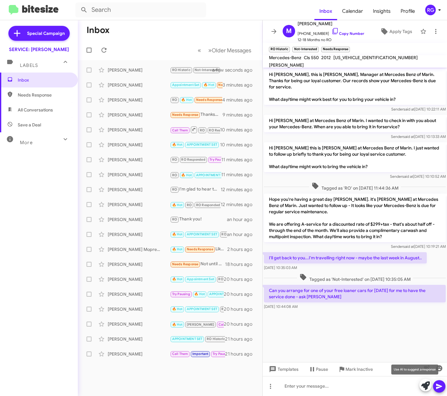
click at [421, 380] on span at bounding box center [425, 386] width 9 height 14
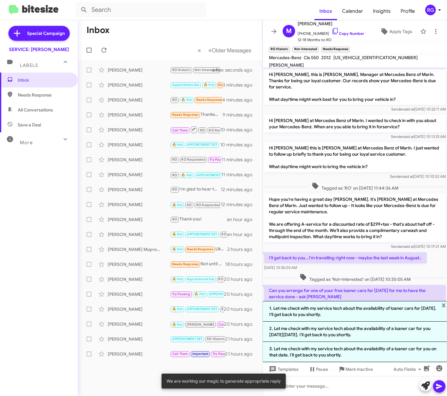
click at [336, 291] on p "Can you arrange for one of your free loaner cars for Tuesday Aug. 26th for me t…" at bounding box center [355, 293] width 182 height 17
click at [336, 294] on p "Can you arrange for one of your free loaner cars for Tuesday Aug. 26th for me t…" at bounding box center [355, 293] width 182 height 17
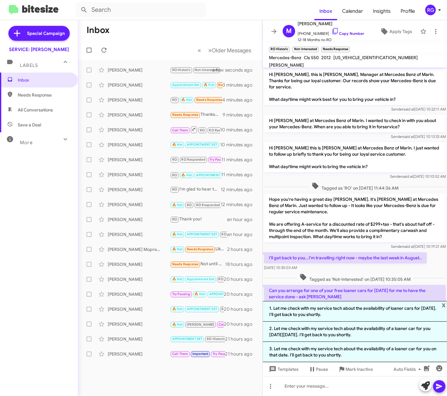
click at [333, 297] on p "Can you arrange for one of your free loaner cars for Tuesday Aug. 26th for me t…" at bounding box center [355, 293] width 182 height 17
click at [339, 298] on p "Can you arrange for one of your free loaner cars for Tuesday Aug. 26th for me t…" at bounding box center [355, 293] width 182 height 17
click at [445, 304] on span "x" at bounding box center [444, 304] width 4 height 7
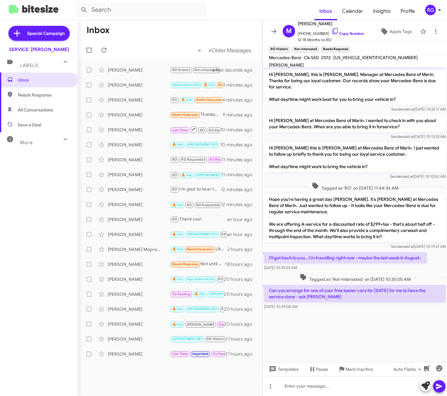
drag, startPoint x: 314, startPoint y: 291, endPoint x: 268, endPoint y: 284, distance: 46.2
click at [268, 285] on p "Can you arrange for one of your free loaner cars for Tuesday Aug. 26th for me t…" at bounding box center [355, 293] width 182 height 17
copy p "Can you arrange for one of your free loaner cars for Tuesday Aug. 26th for me t…"
click at [288, 386] on div at bounding box center [355, 386] width 184 height 20
paste div
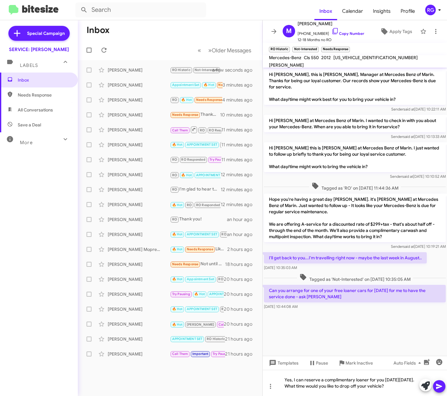
click at [358, 60] on span "WDDLJ7DB0CA014032" at bounding box center [376, 58] width 84 height 6
copy span "WDDLJ7DB0CA014032"
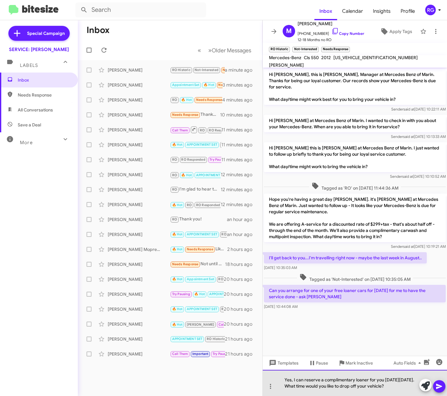
click at [412, 388] on div "Yes, I can reserve a complimentary loaner for you on Tuesday, August 26th. What…" at bounding box center [355, 383] width 184 height 26
click at [409, 389] on div "Yes, I can reserve a complimentary loaner for you on Tuesday, August 26th. What…" at bounding box center [355, 383] width 184 height 26
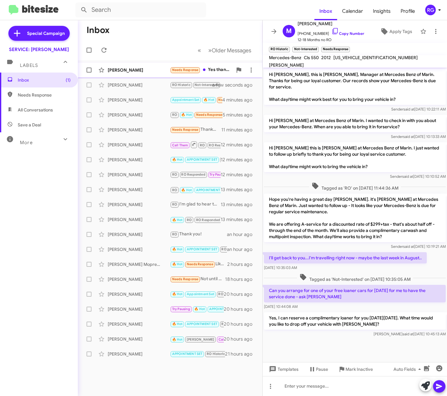
click at [177, 71] on span "Needs Response" at bounding box center [185, 70] width 26 height 4
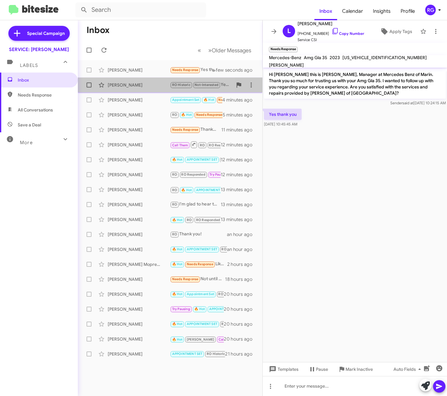
click at [130, 85] on div "[PERSON_NAME]" at bounding box center [139, 85] width 62 height 6
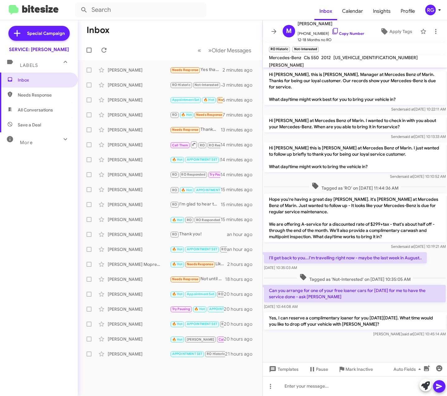
drag, startPoint x: 301, startPoint y: 217, endPoint x: 388, endPoint y: 216, distance: 87.5
click at [388, 216] on p "Hope you're having a great day Marilyn. it's Omar Ibrahimi at Mercedes Benz of …" at bounding box center [355, 218] width 182 height 49
copy p "A-service for a discounted rate of $299+tax"
click at [151, 88] on div "Marilyn Oronzi RO Historic Not-Interested Yes, I can reserve a complimentary lo…" at bounding box center [170, 85] width 175 height 12
click at [397, 28] on span "Apply Tags" at bounding box center [401, 31] width 23 height 11
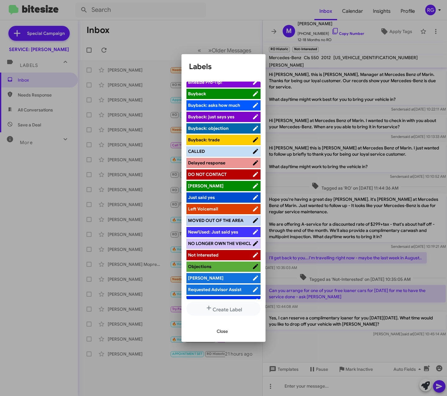
scroll to position [66, 0]
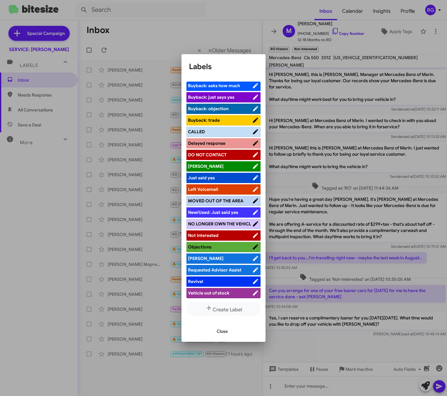
click at [211, 259] on span "[PERSON_NAME]" at bounding box center [220, 258] width 64 height 6
drag, startPoint x: 225, startPoint y: 333, endPoint x: 225, endPoint y: 338, distance: 4.7
click at [225, 336] on span "Close" at bounding box center [222, 331] width 11 height 11
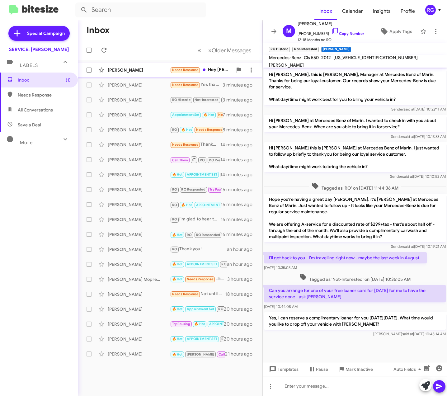
click at [143, 72] on div "[PERSON_NAME]" at bounding box center [139, 70] width 62 height 6
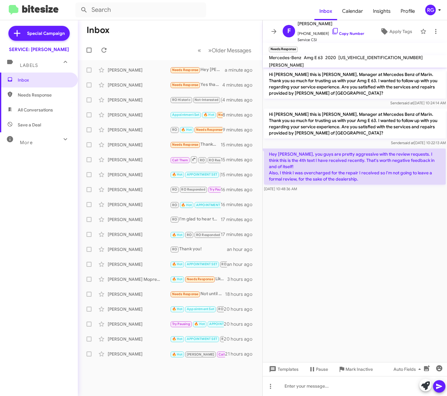
drag, startPoint x: 365, startPoint y: 172, endPoint x: 270, endPoint y: 114, distance: 112.0
click at [270, 114] on div "Hi Frank this is Omar Ibrahimi, Manager at Mercedes Benz of Marin. Thank you so…" at bounding box center [355, 131] width 184 height 126
copy div "Hi Frank this is Omar Ibrahimi, Manager at Mercedes Benz of Marin. Thank you so…"
click at [286, 384] on div at bounding box center [355, 386] width 184 height 20
paste div
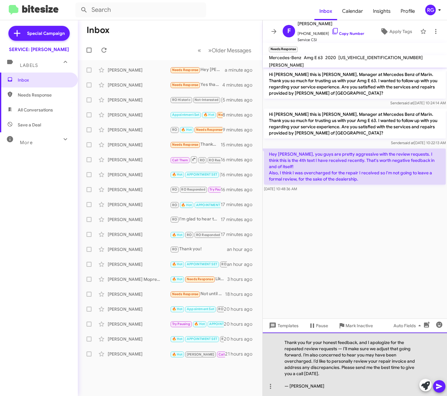
drag, startPoint x: 306, startPoint y: 384, endPoint x: 287, endPoint y: 379, distance: 19.4
click at [287, 379] on div "Thank you for your honest feedback, and I apologize for the repeated review req…" at bounding box center [355, 365] width 184 height 64
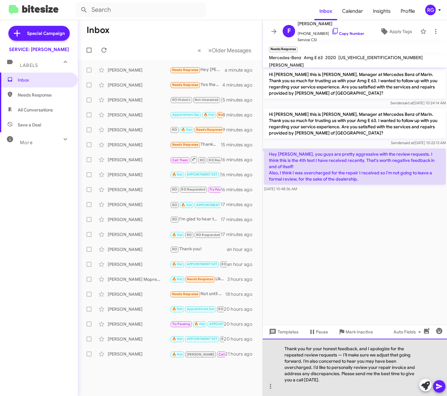
drag, startPoint x: 340, startPoint y: 354, endPoint x: 357, endPoint y: 384, distance: 33.7
click at [340, 356] on div "Thank you for your honest feedback, and I apologize for the repeated review req…" at bounding box center [355, 367] width 184 height 57
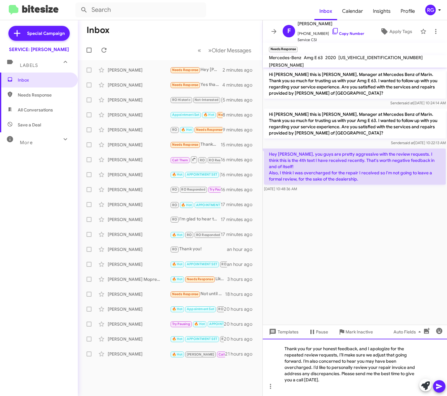
drag, startPoint x: 327, startPoint y: 383, endPoint x: 282, endPoint y: 338, distance: 63.9
click at [282, 338] on div "Hi Frank this is Omar Ibrahimi, Manager at Mercedes Benz of Marin. Thank you so…" at bounding box center [355, 232] width 184 height 329
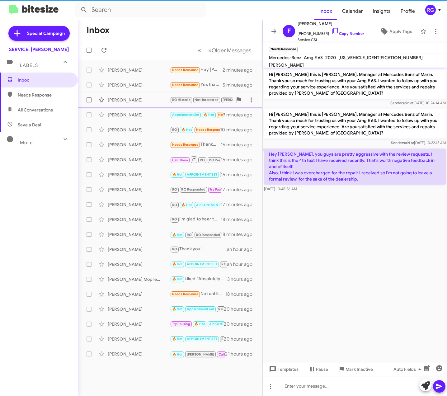
click at [159, 95] on div "Marilyn Oronzi RO Historic Not-Interested RAUL Yes, I can reserve a complimenta…" at bounding box center [170, 100] width 175 height 12
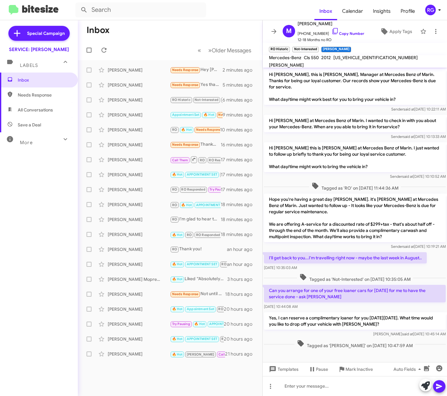
click at [364, 60] on span "WDDLJ7DB0CA014032" at bounding box center [376, 58] width 84 height 6
copy span "WDDLJ7DB0CA014032"
click at [382, 33] on icon at bounding box center [385, 31] width 6 height 6
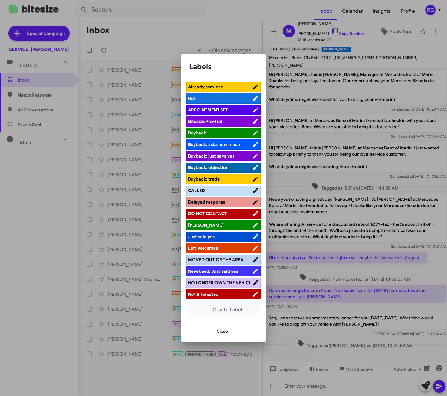
click at [349, 212] on div at bounding box center [223, 198] width 447 height 396
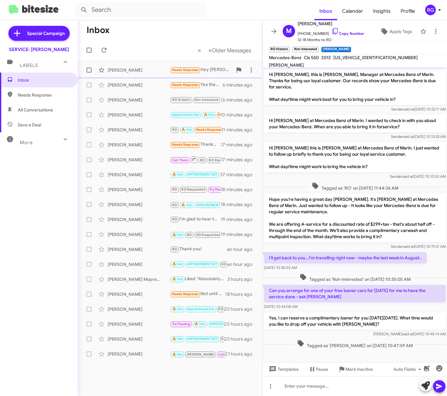
click at [138, 64] on span "Frank Dorr Needs Response Hey Omar, you guys are pretty aggressive with the rev…" at bounding box center [170, 70] width 185 height 15
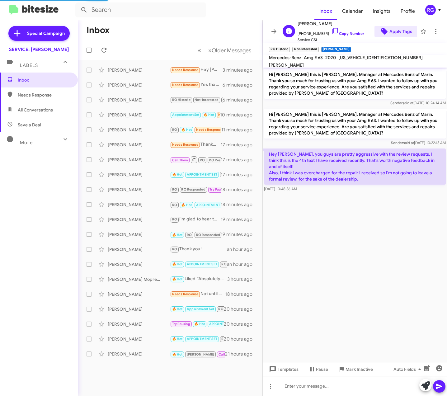
click at [398, 26] on span "Apply Tags" at bounding box center [401, 31] width 23 height 11
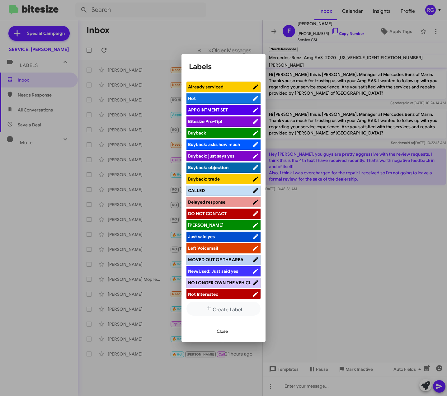
click at [361, 95] on div at bounding box center [223, 198] width 447 height 396
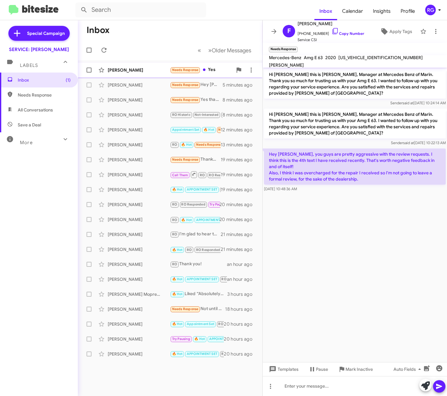
click at [163, 68] on div "[PERSON_NAME]" at bounding box center [139, 70] width 62 height 6
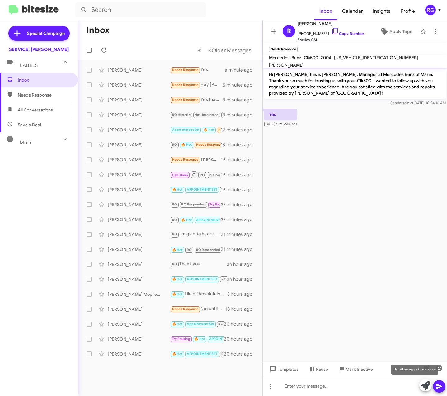
click at [425, 382] on icon at bounding box center [425, 386] width 9 height 9
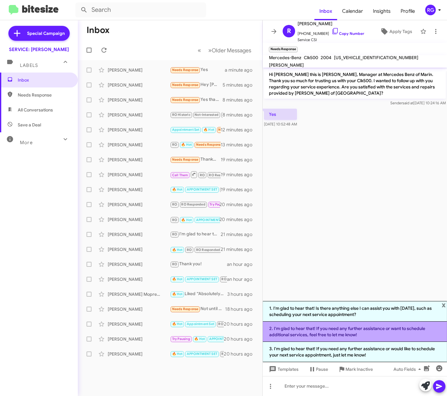
click at [336, 335] on li "2. I'm glad to hear that! If you need any further assistance or want to schedul…" at bounding box center [355, 332] width 184 height 20
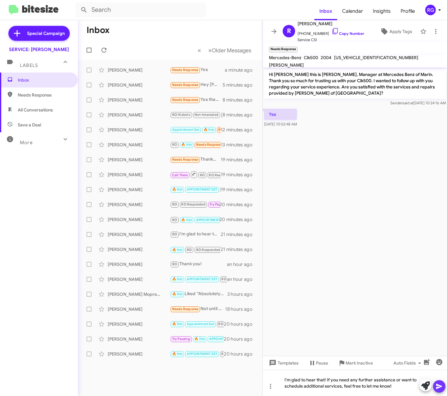
click at [439, 389] on icon at bounding box center [439, 386] width 7 height 7
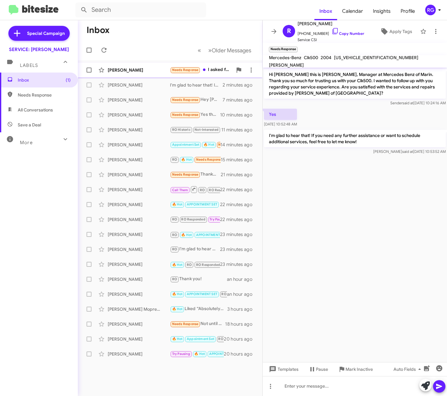
click at [135, 73] on div "[PERSON_NAME]" at bounding box center [139, 70] width 62 height 6
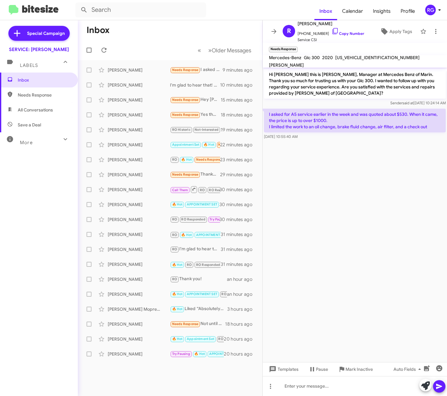
click at [19, 316] on div "Special Campaign SERVICE: Mercedes Marin Labels Inbox Needs Response All Conver…" at bounding box center [39, 206] width 78 height 373
click at [22, 0] on html "Inbox Calendar Insights Profile RG Special Campaign SERVICE: Mercedes Marin Lab…" at bounding box center [223, 198] width 447 height 396
click at [197, 66] on div "[PERSON_NAME] Needs Response I asked for A5 service earlier in the week and was…" at bounding box center [170, 70] width 175 height 12
